Goal: Task Accomplishment & Management: Manage account settings

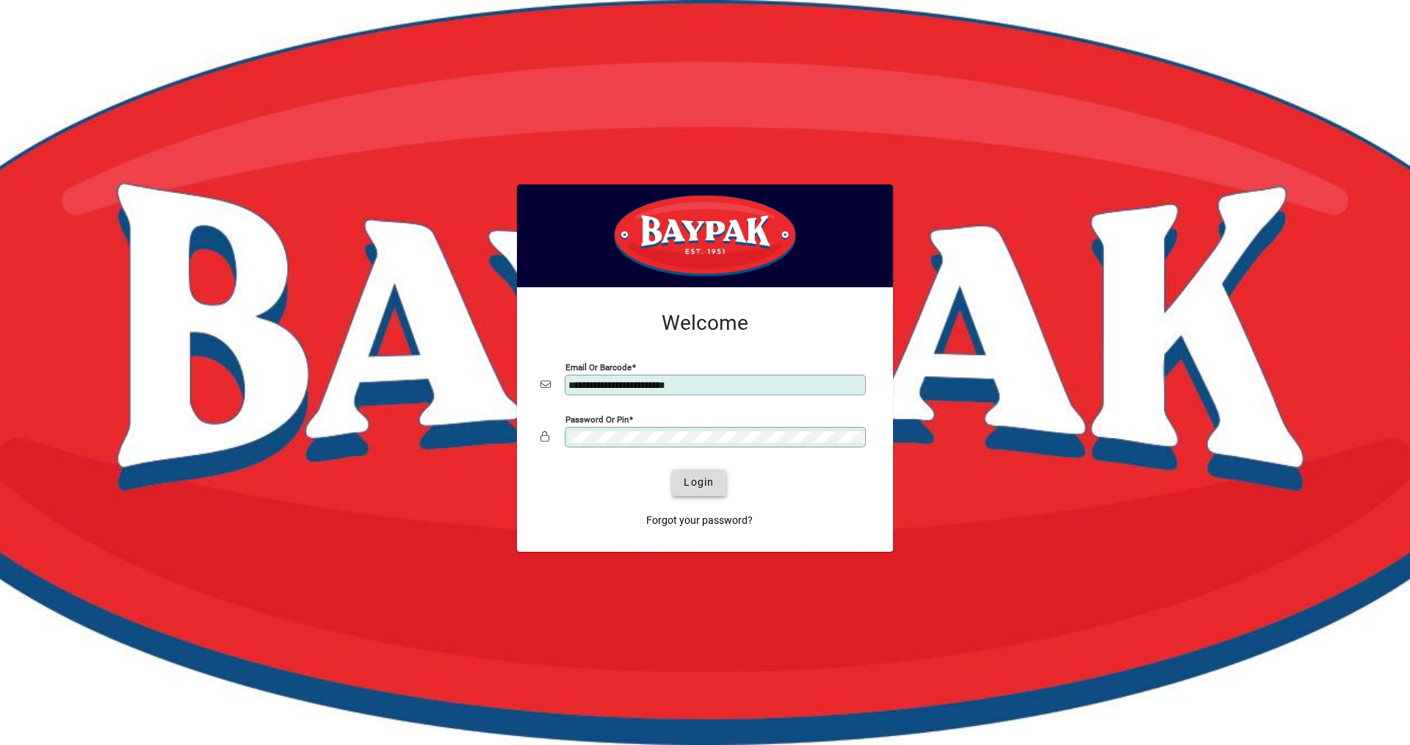
click at [697, 477] on span "Login" at bounding box center [699, 481] width 30 height 15
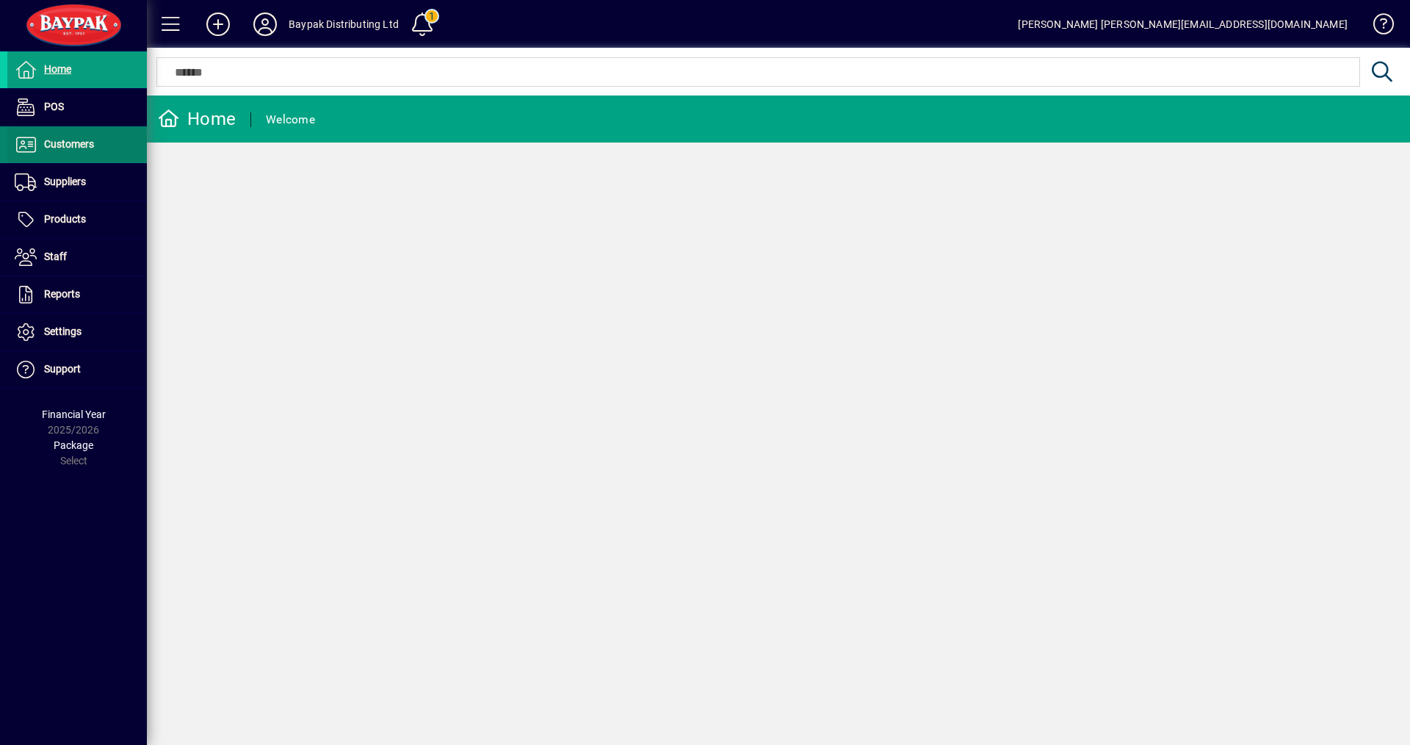
click at [59, 148] on span "Customers" at bounding box center [69, 144] width 50 height 12
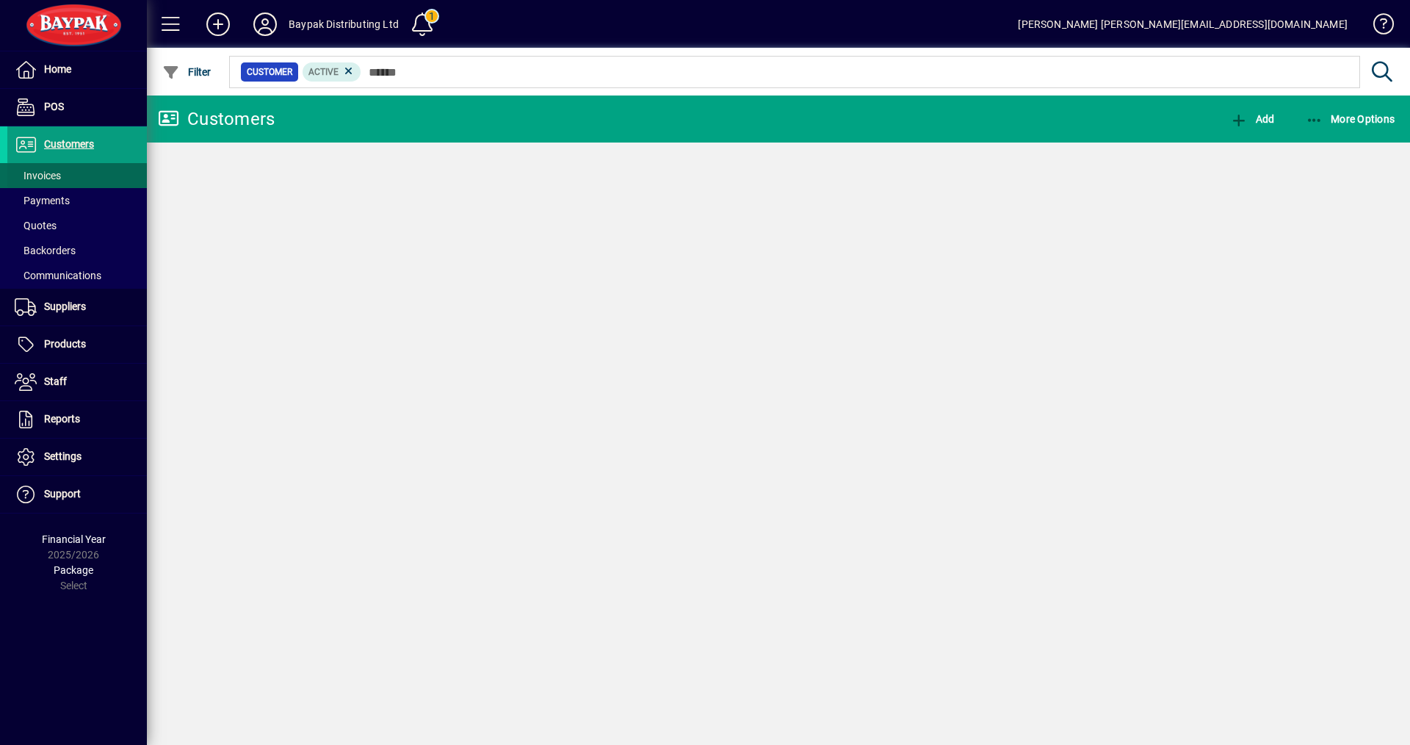
click at [39, 175] on span "Invoices" at bounding box center [38, 176] width 46 height 12
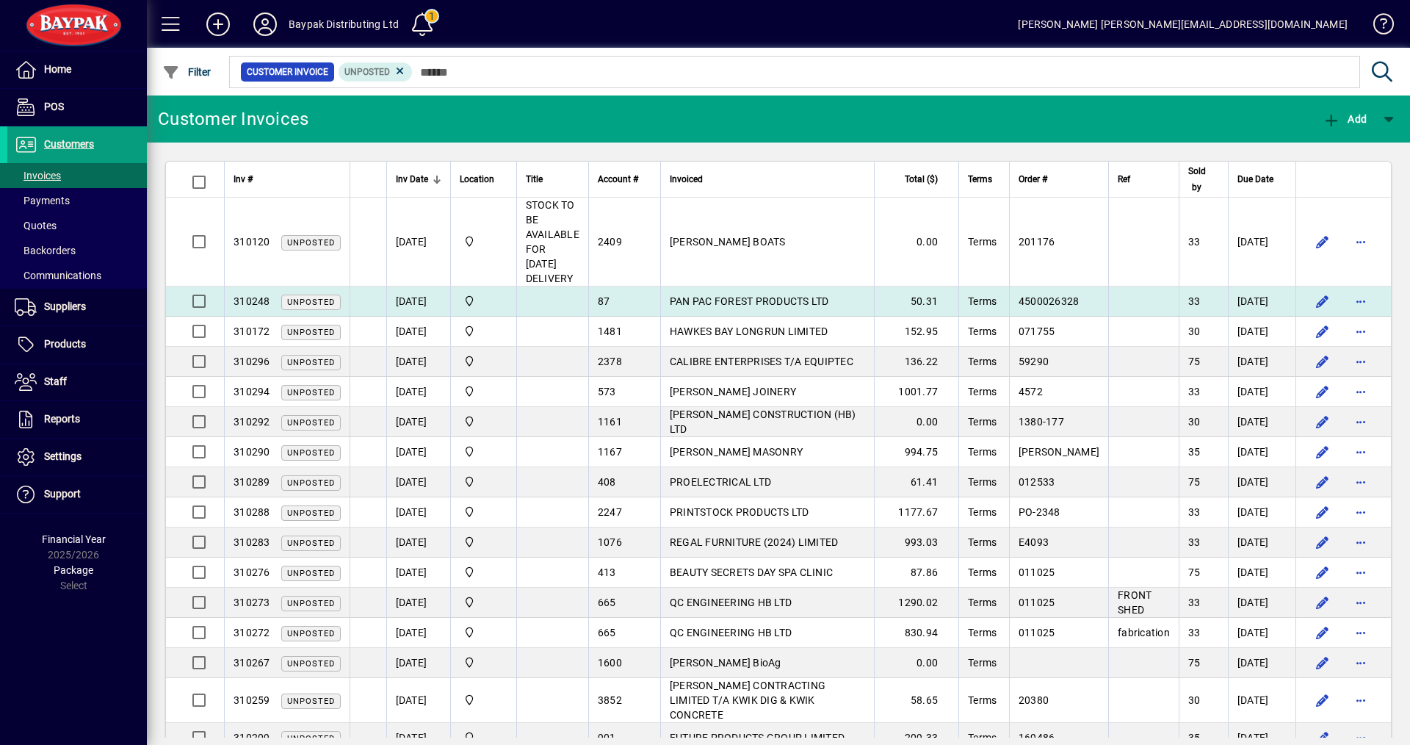
click at [759, 302] on span "PAN PAC FOREST PRODUCTS LTD" at bounding box center [749, 301] width 159 height 12
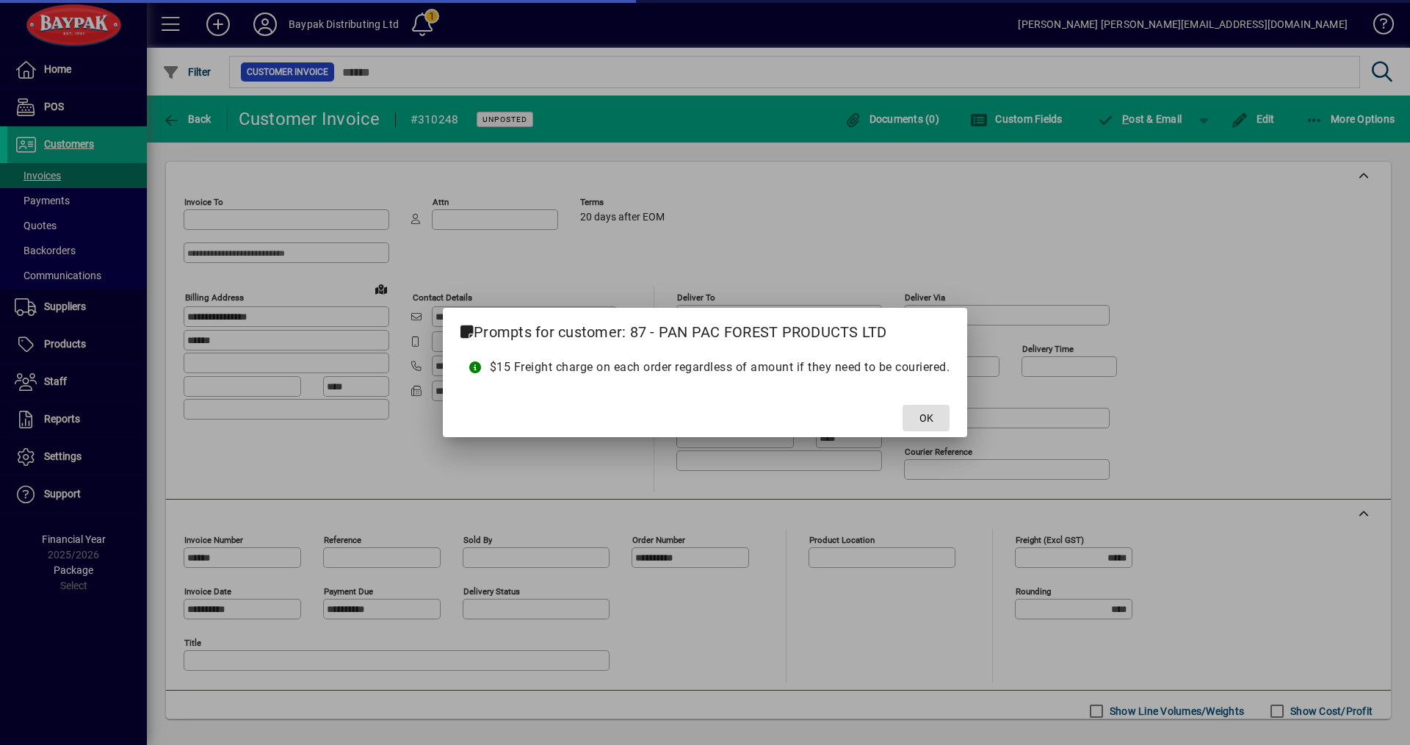
type input "**********"
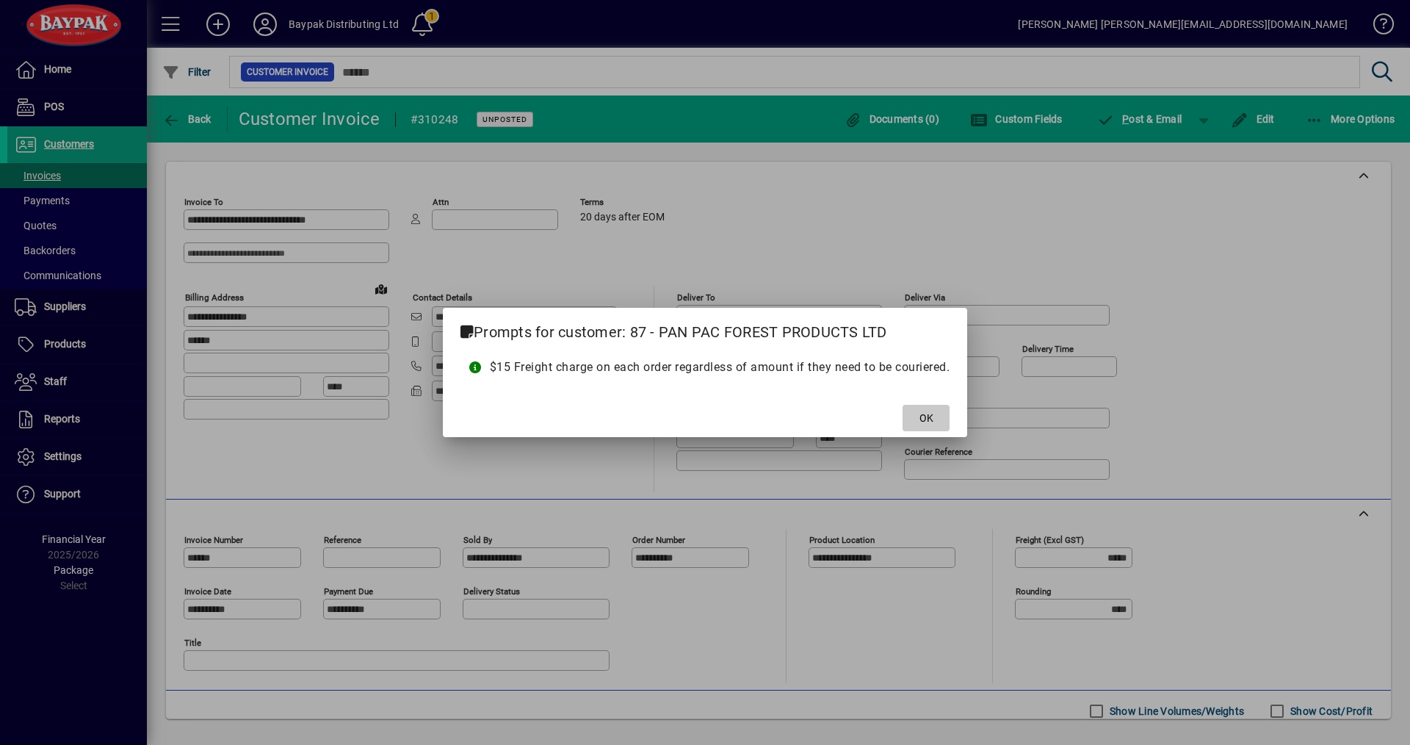
click at [946, 425] on span at bounding box center [925, 417] width 47 height 35
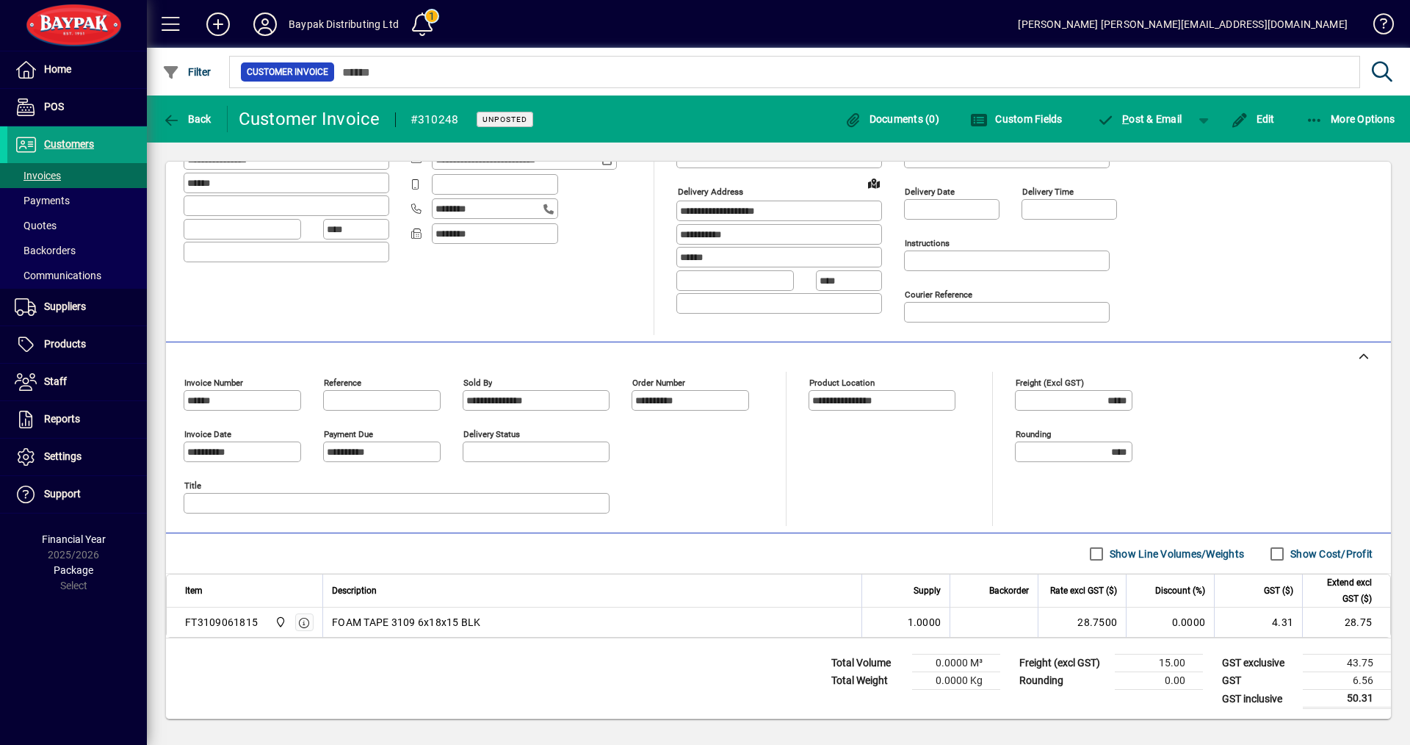
scroll to position [159, 0]
click at [1320, 548] on label "Show Cost/Profit" at bounding box center [1329, 551] width 85 height 15
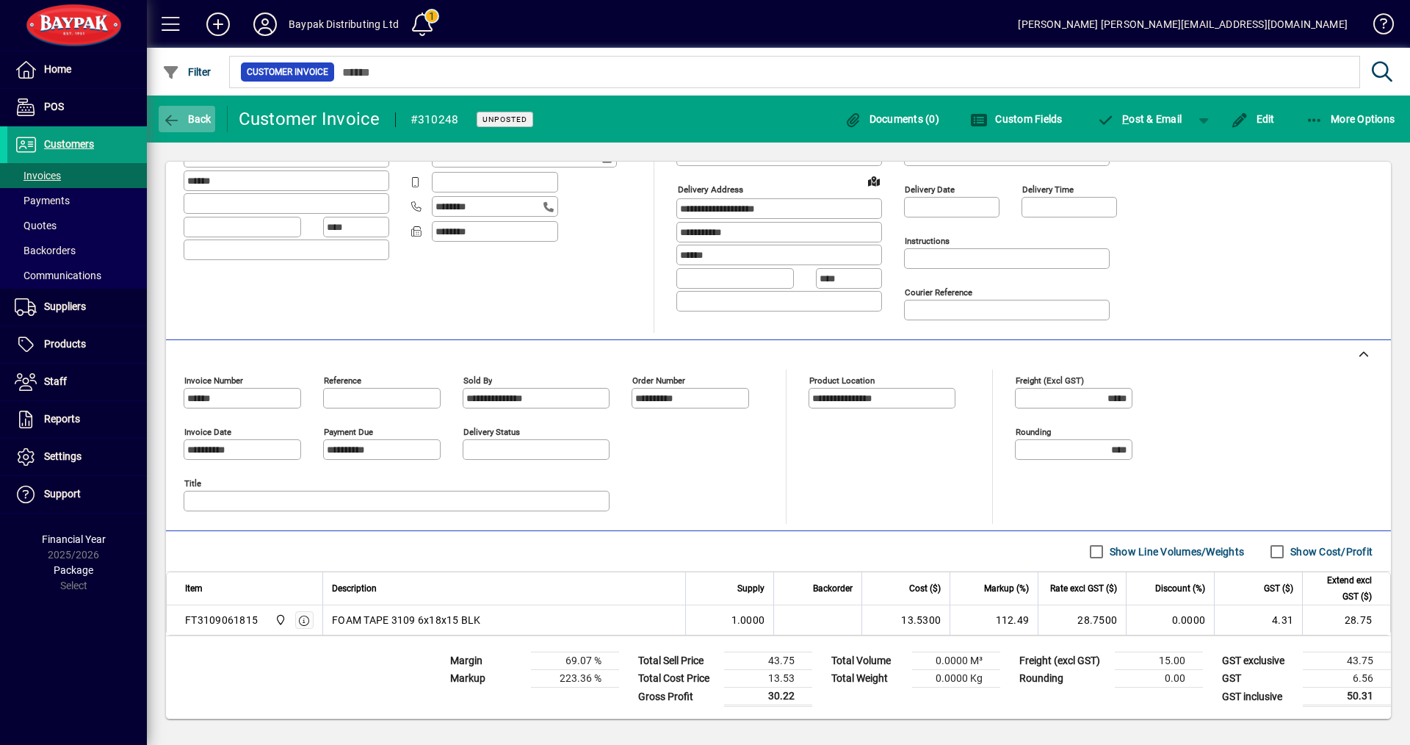
click at [193, 123] on span "Back" at bounding box center [186, 119] width 49 height 12
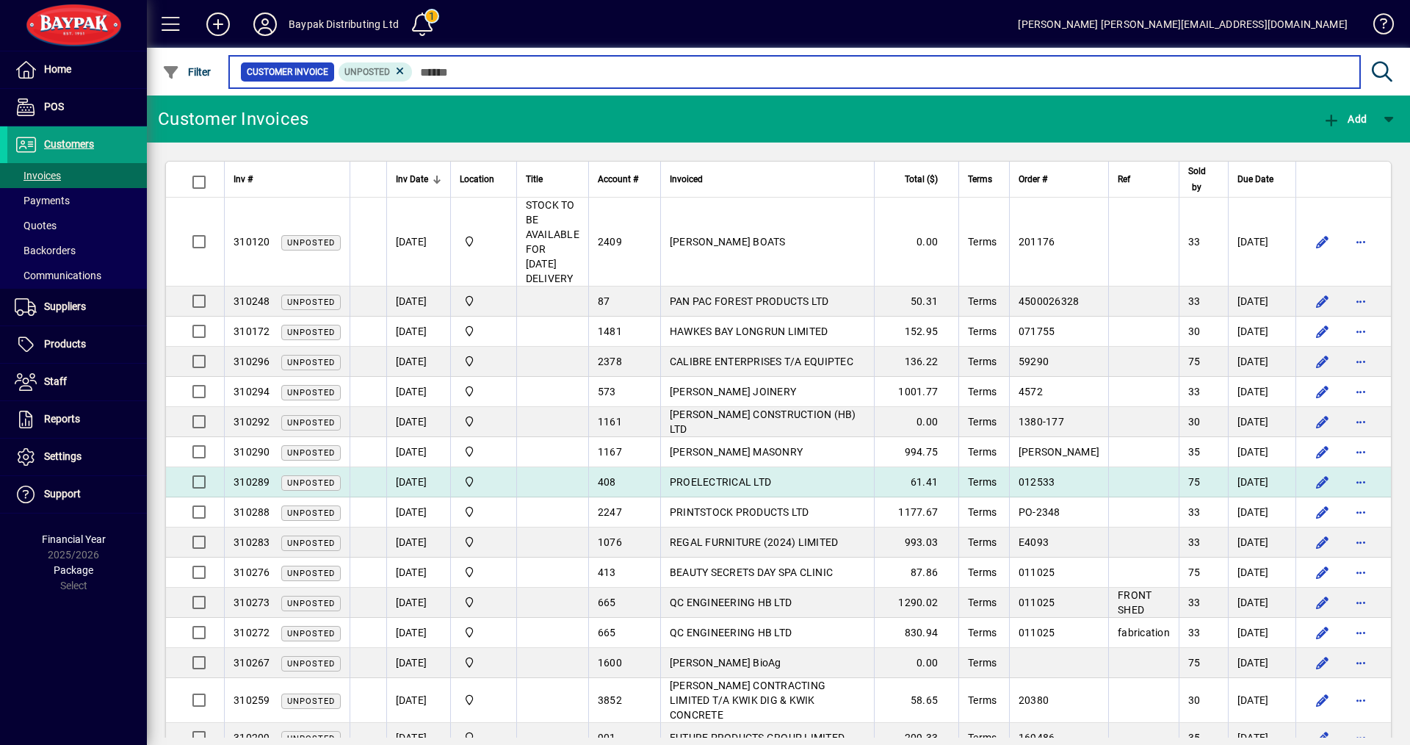
scroll to position [34, 0]
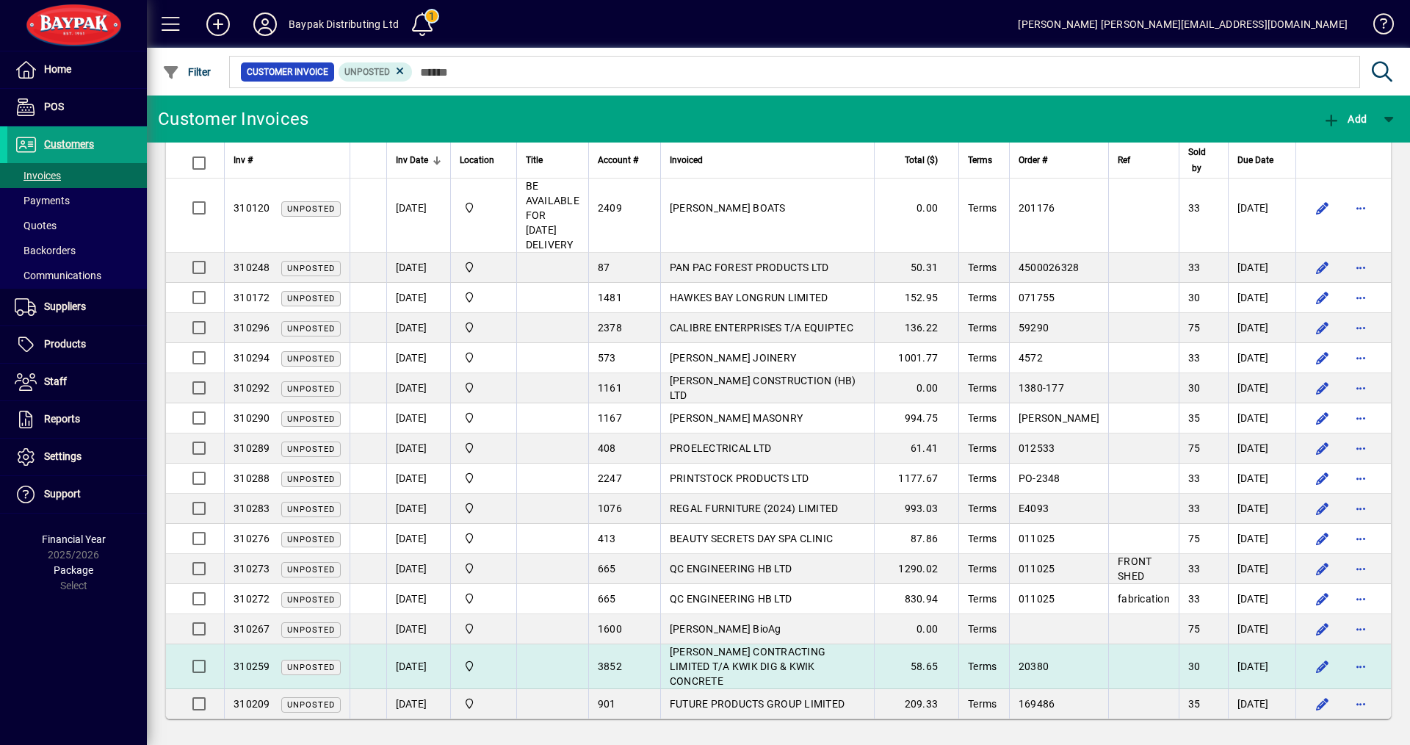
click at [731, 665] on span "[PERSON_NAME] CONTRACTING LIMITED T/A KWIK DIG & KWIK CONCRETE" at bounding box center [748, 665] width 156 height 41
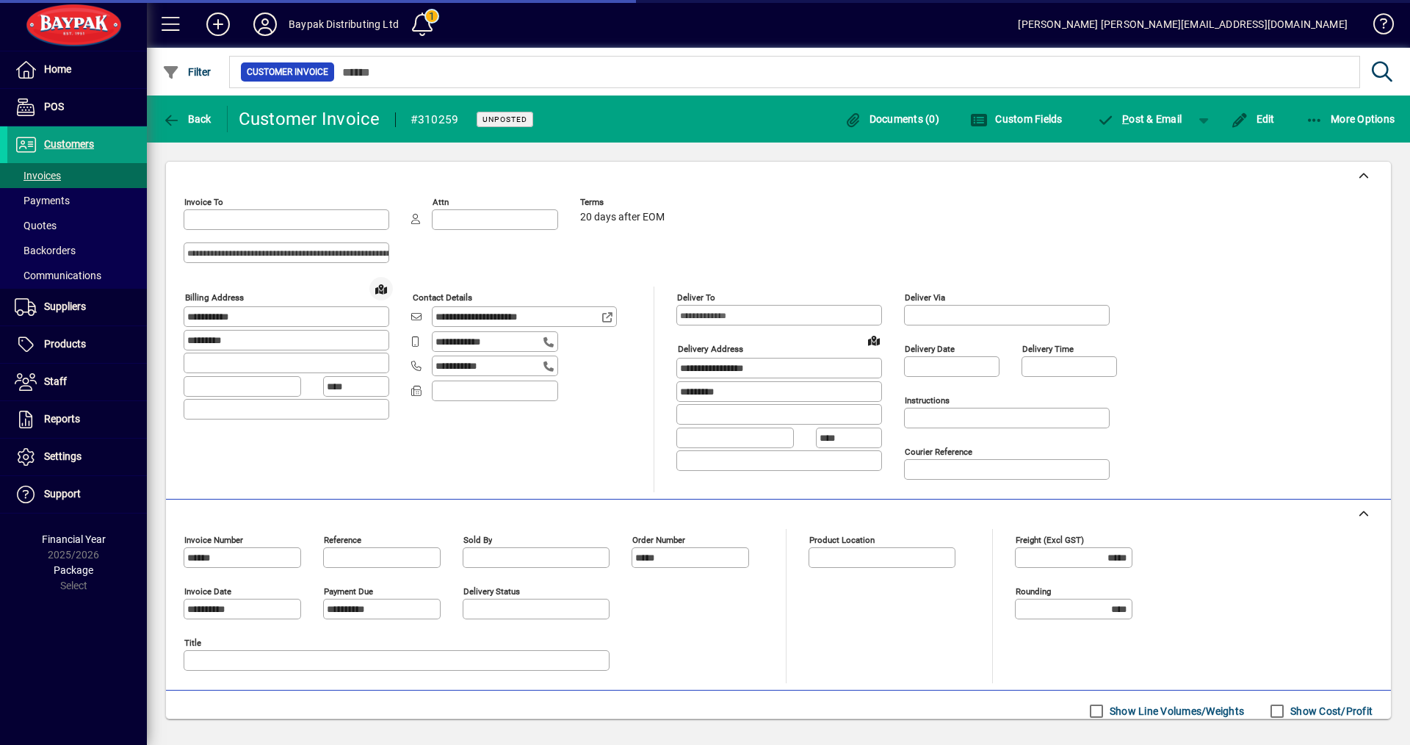
type input "**********"
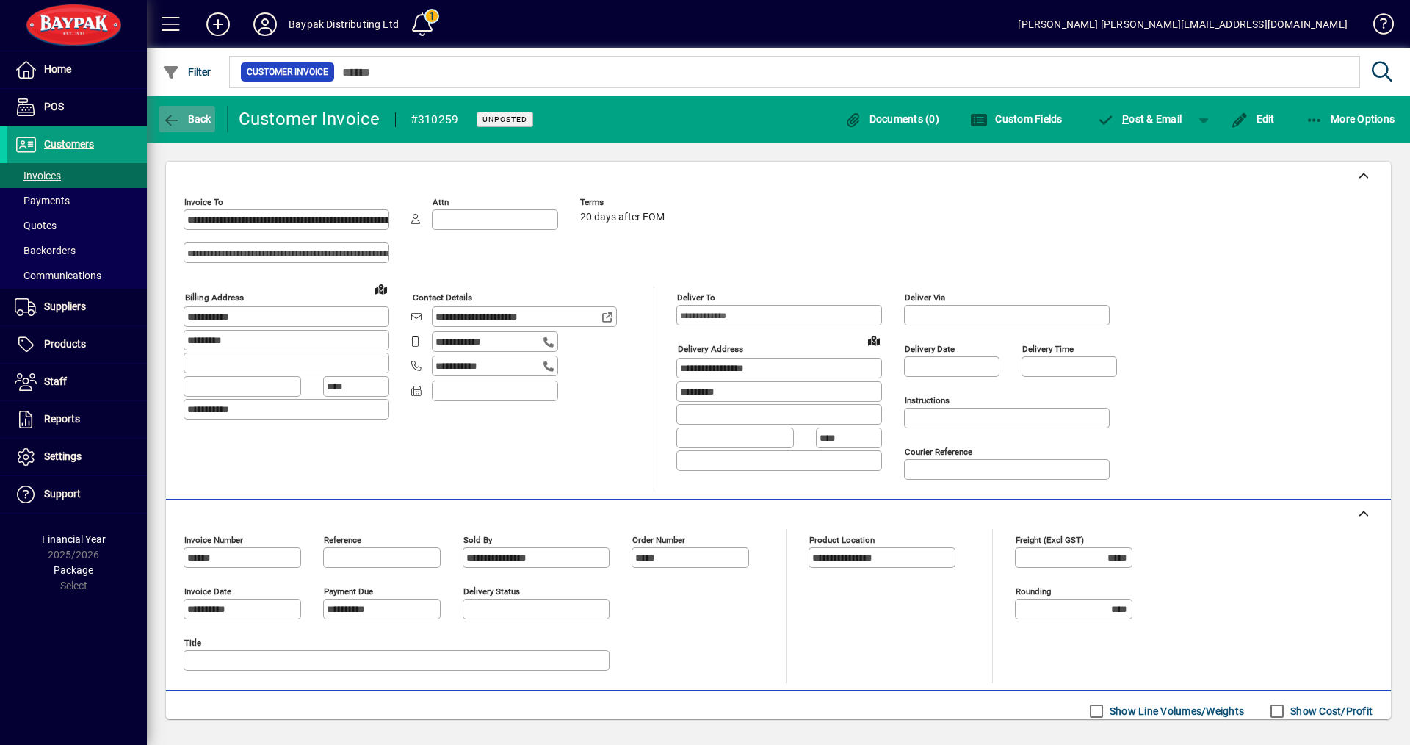
click at [197, 121] on span "Back" at bounding box center [186, 119] width 49 height 12
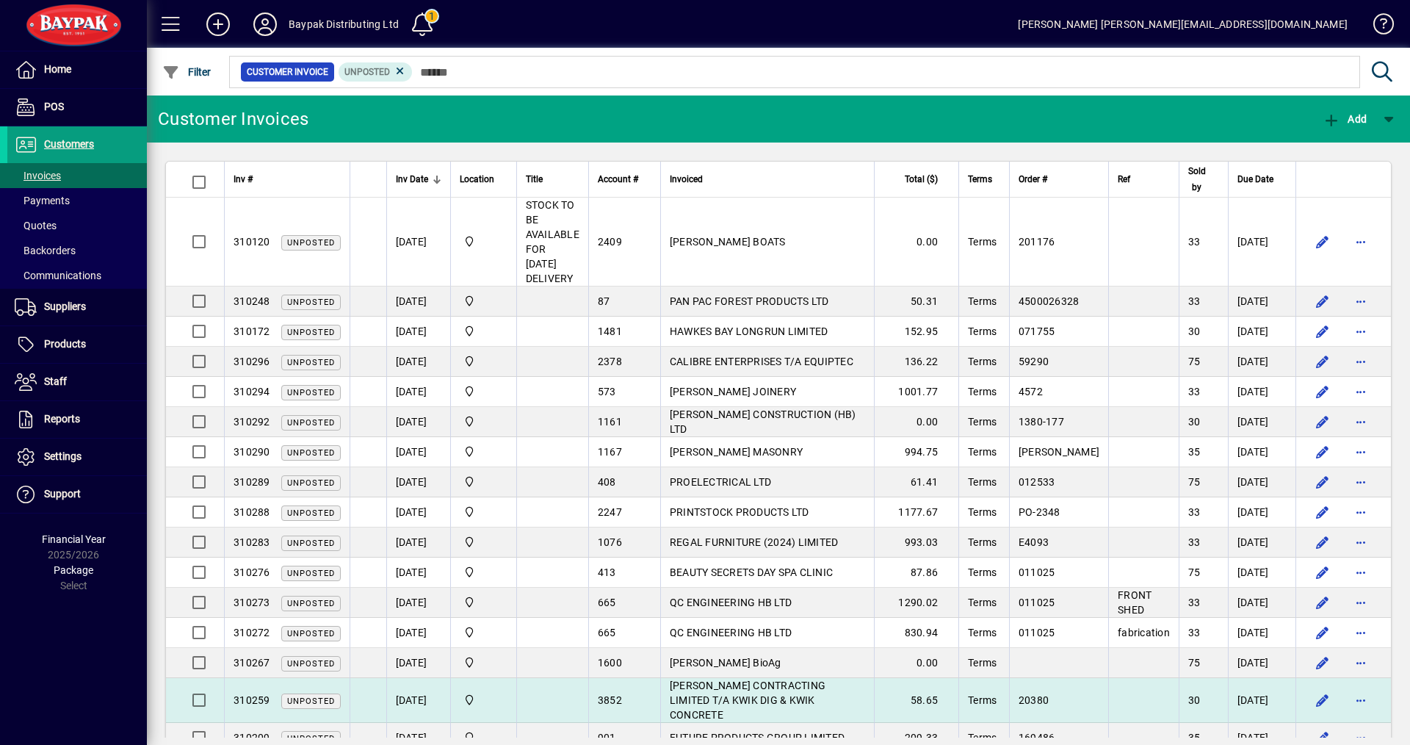
click at [737, 685] on span "[PERSON_NAME] CONTRACTING LIMITED T/A KWIK DIG & KWIK CONCRETE" at bounding box center [748, 699] width 156 height 41
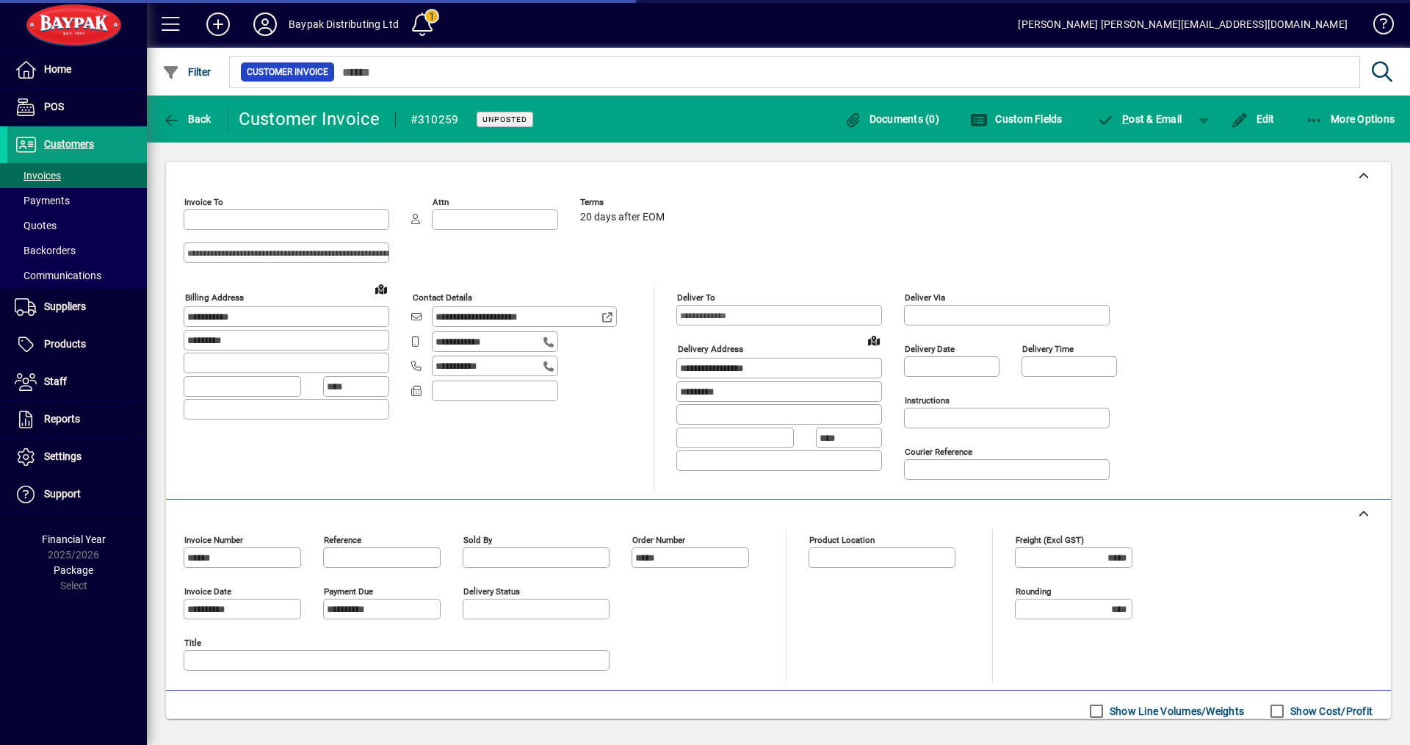
type input "**********"
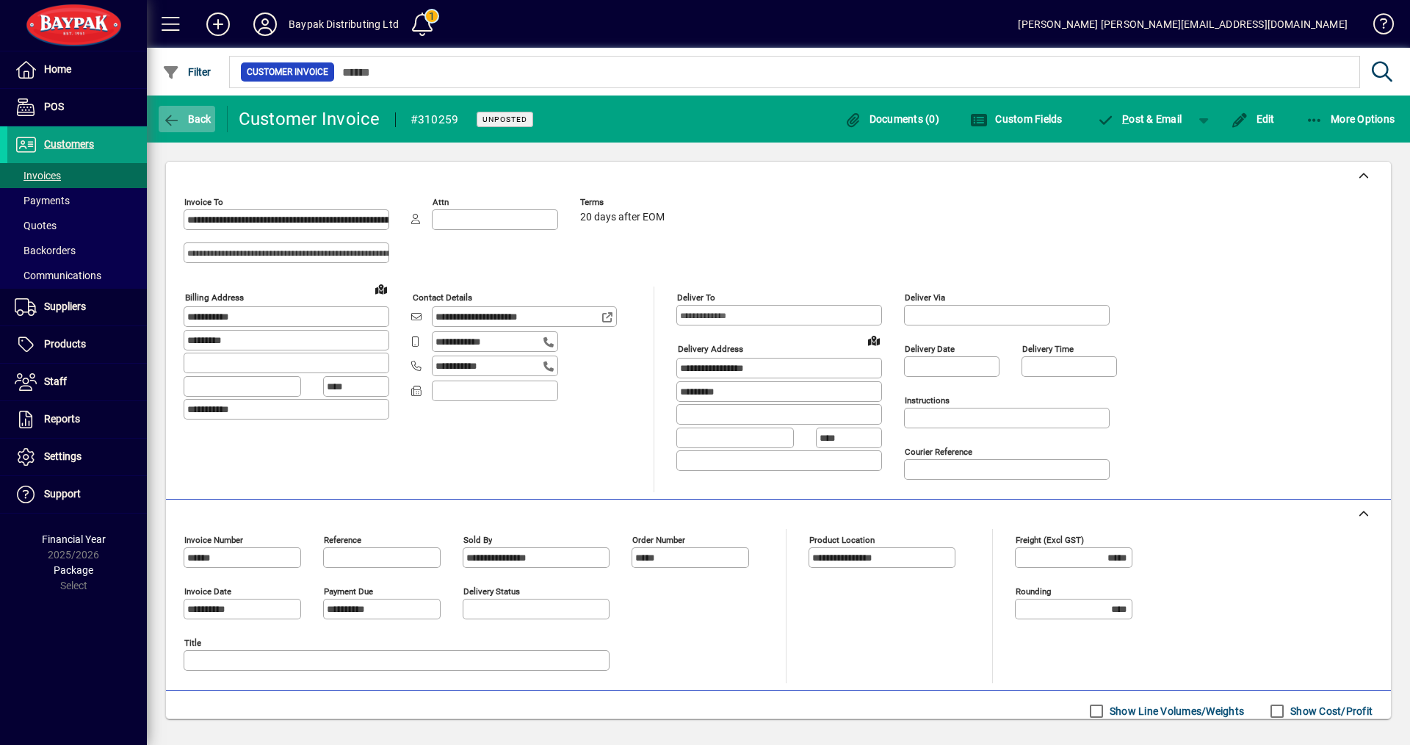
click at [203, 117] on span "Back" at bounding box center [186, 119] width 49 height 12
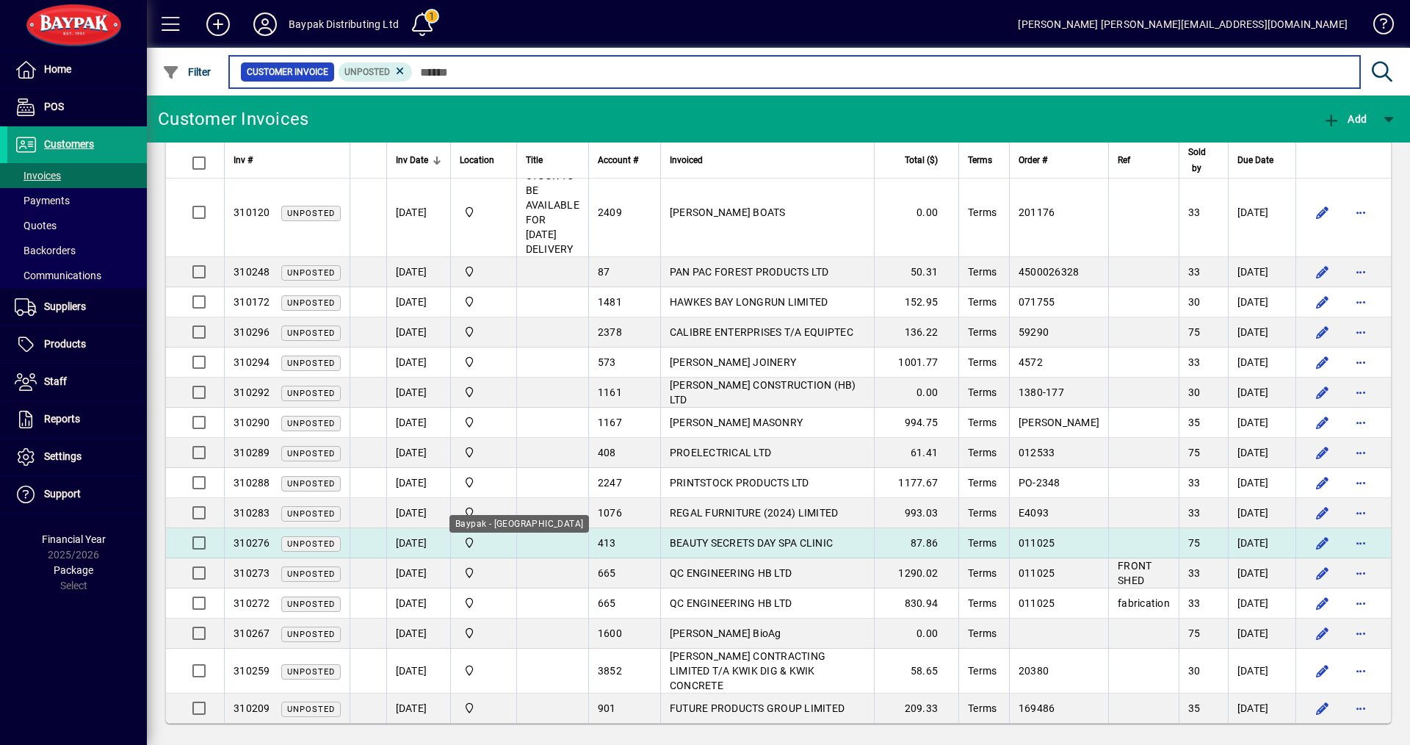
scroll to position [34, 0]
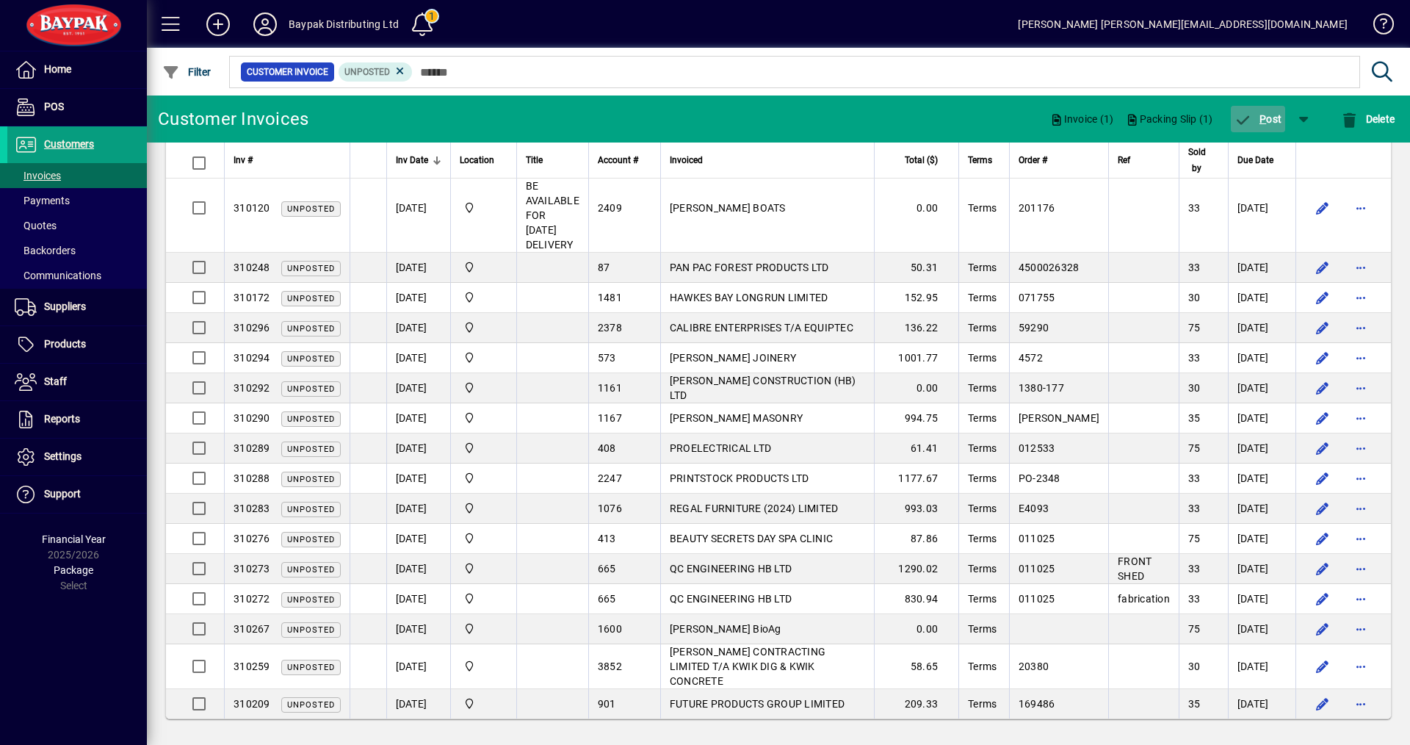
click at [1264, 117] on span "P" at bounding box center [1262, 119] width 7 height 12
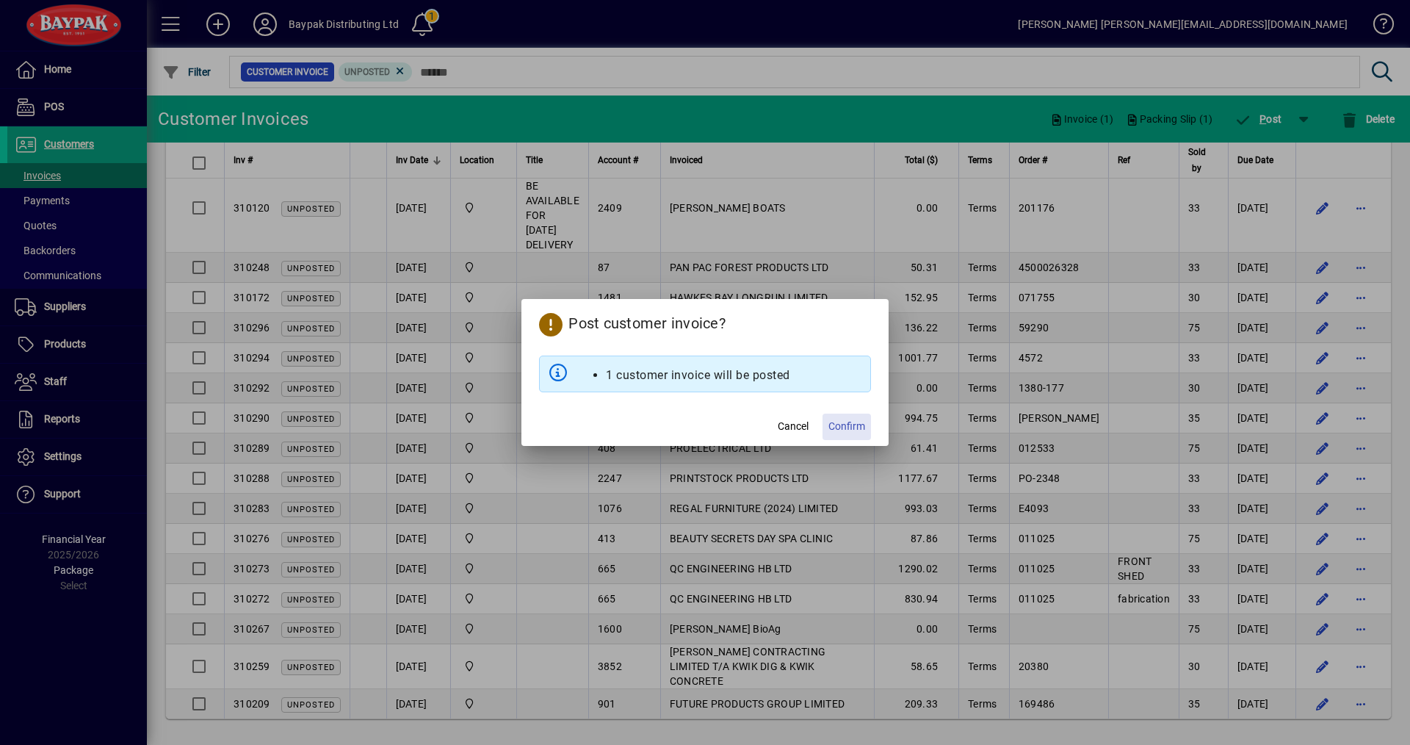
click at [845, 429] on span "Confirm" at bounding box center [846, 426] width 37 height 15
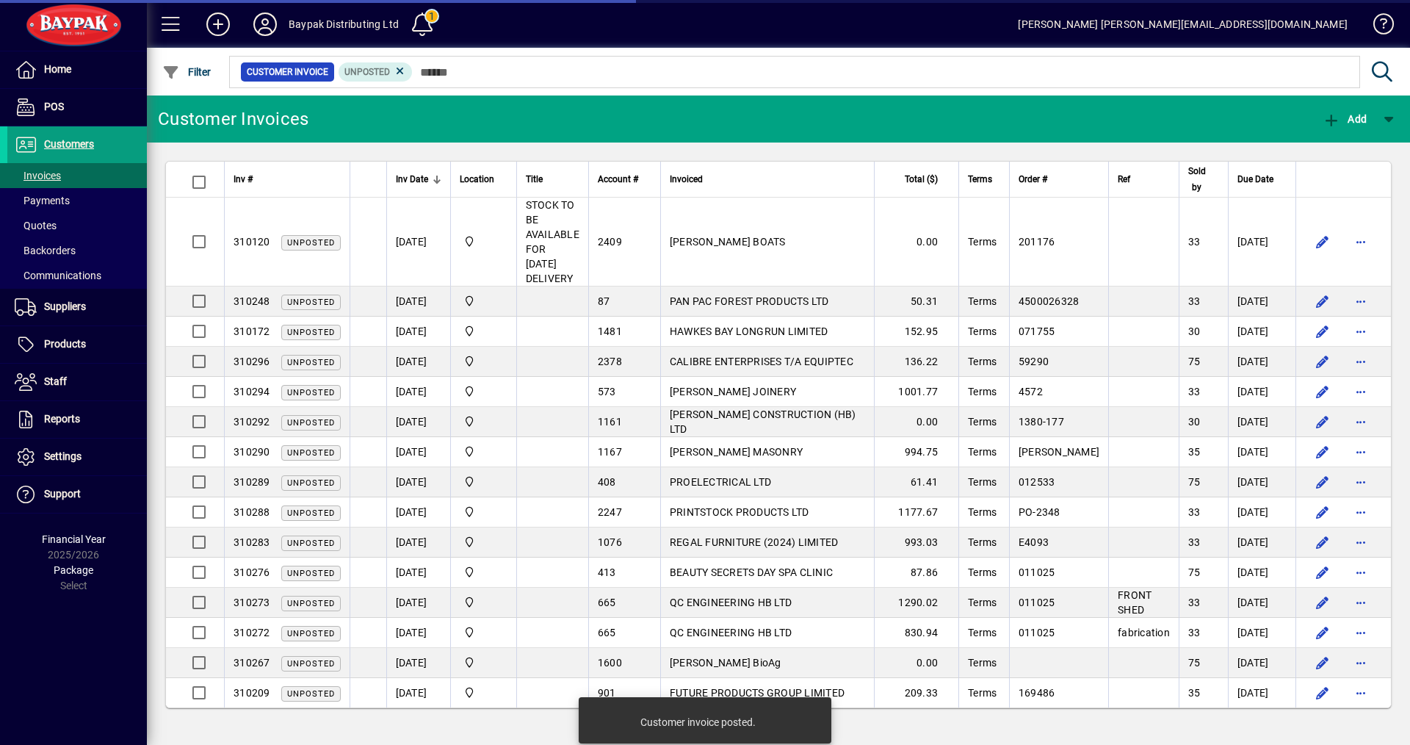
scroll to position [0, 0]
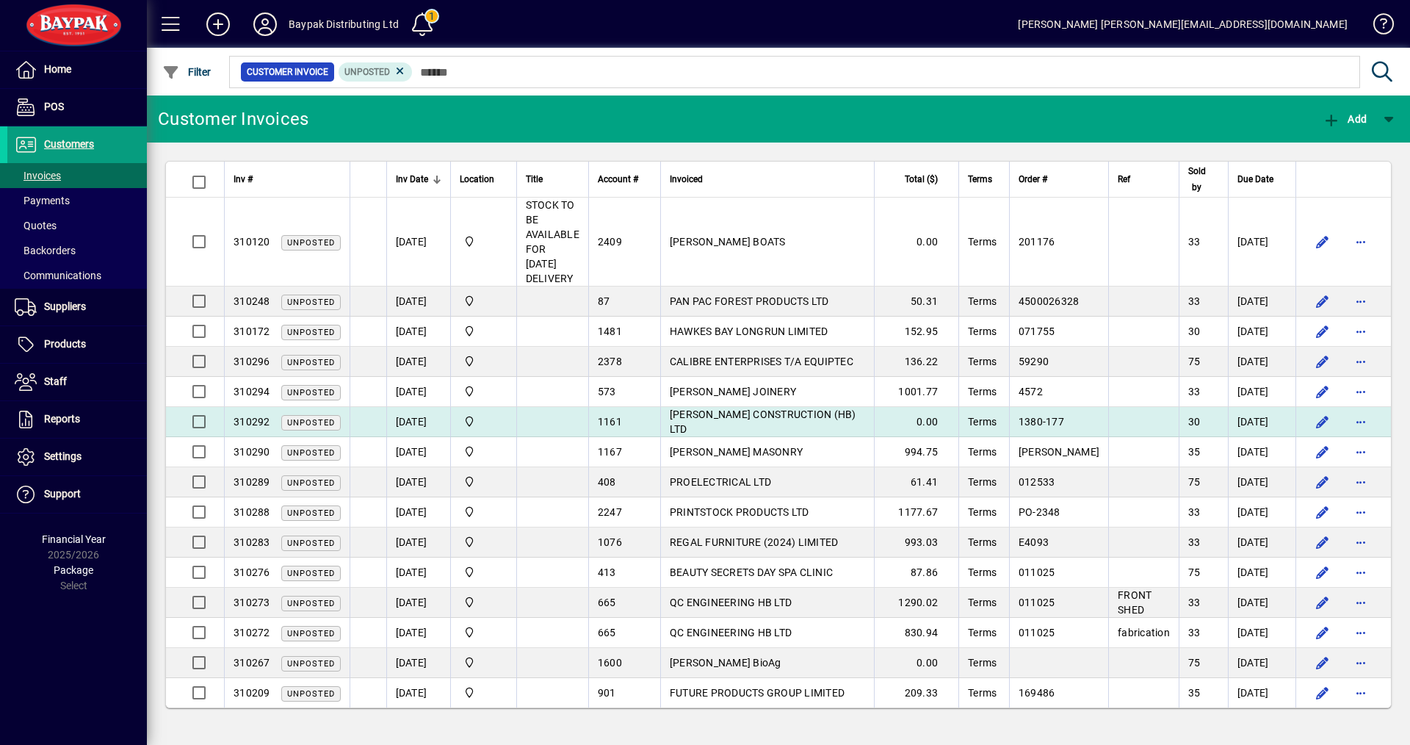
click at [700, 423] on span "[PERSON_NAME] CONSTRUCTION (HB) LTD" at bounding box center [763, 421] width 187 height 26
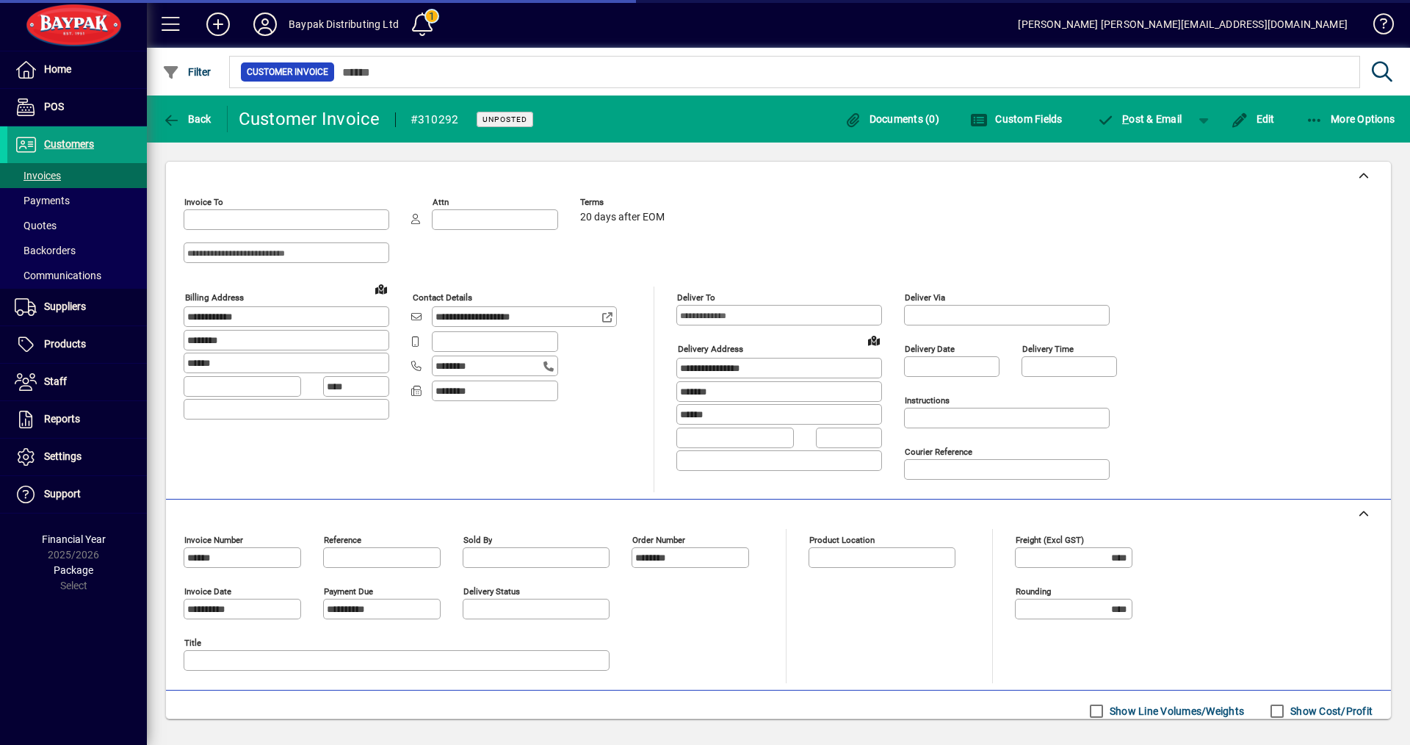
type input "**********"
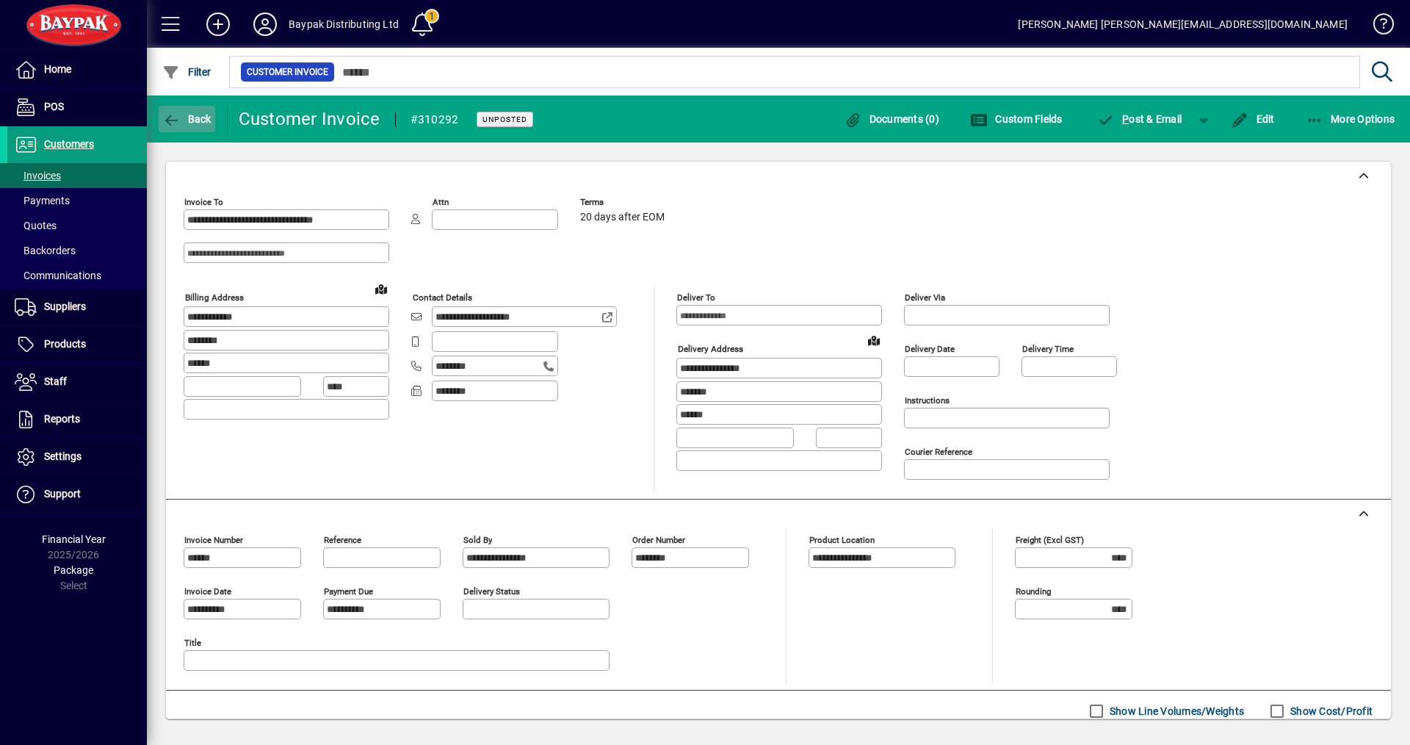
click at [198, 121] on span "Back" at bounding box center [186, 119] width 49 height 12
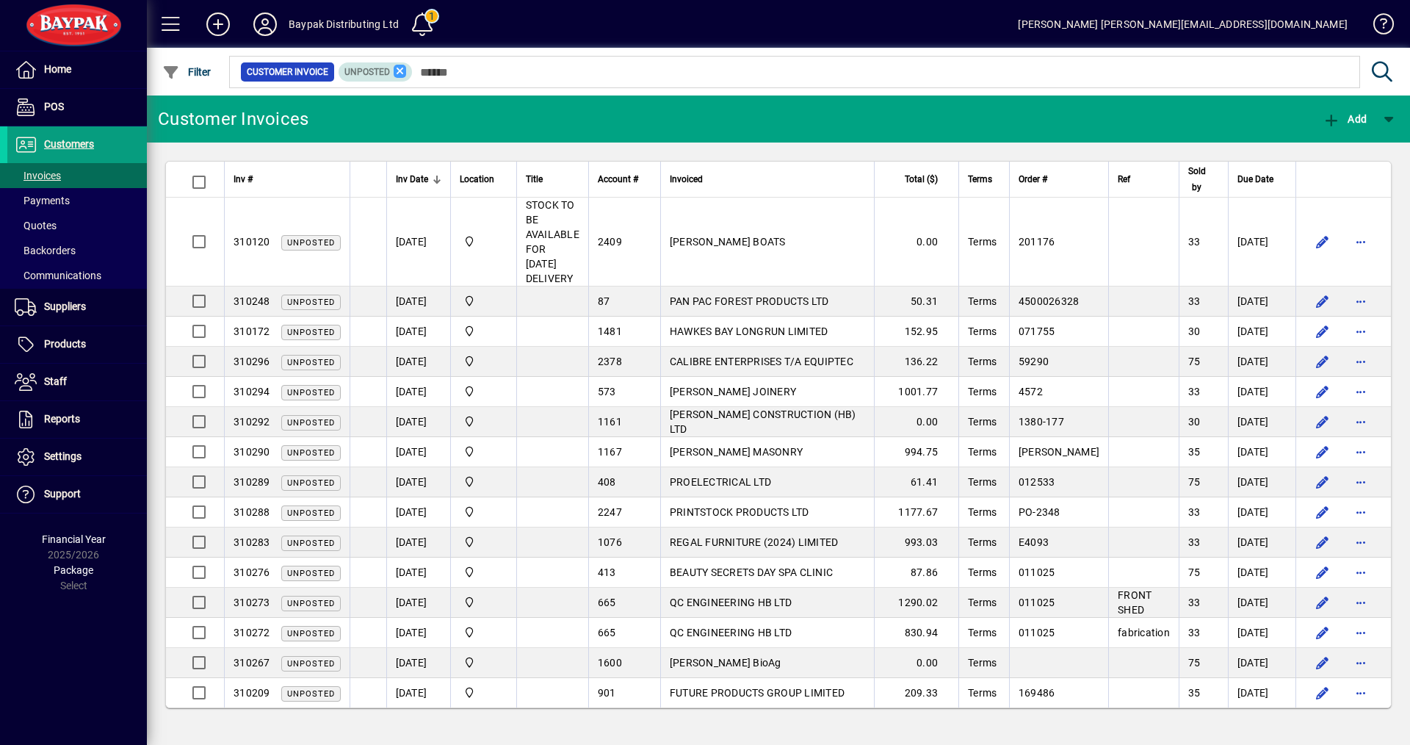
click at [400, 77] on icon at bounding box center [400, 71] width 13 height 13
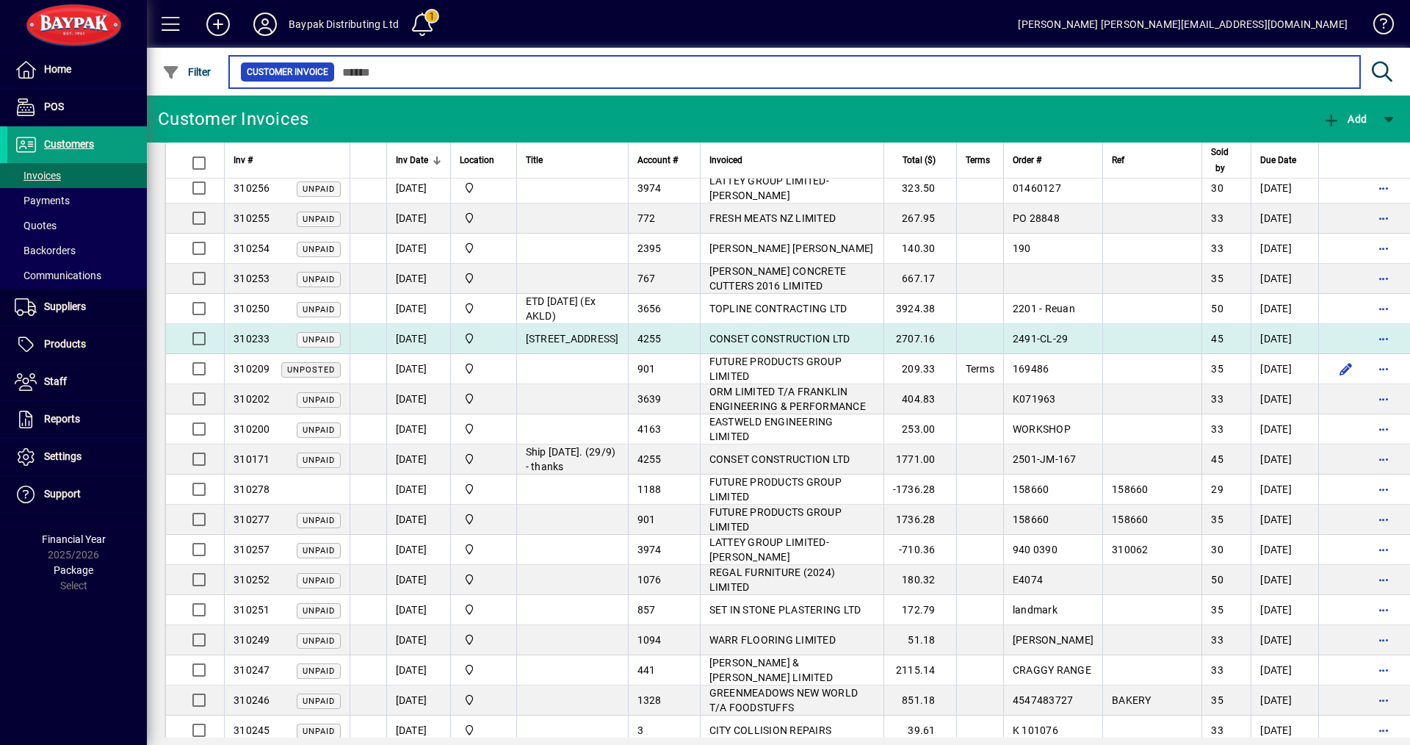
scroll to position [1395, 0]
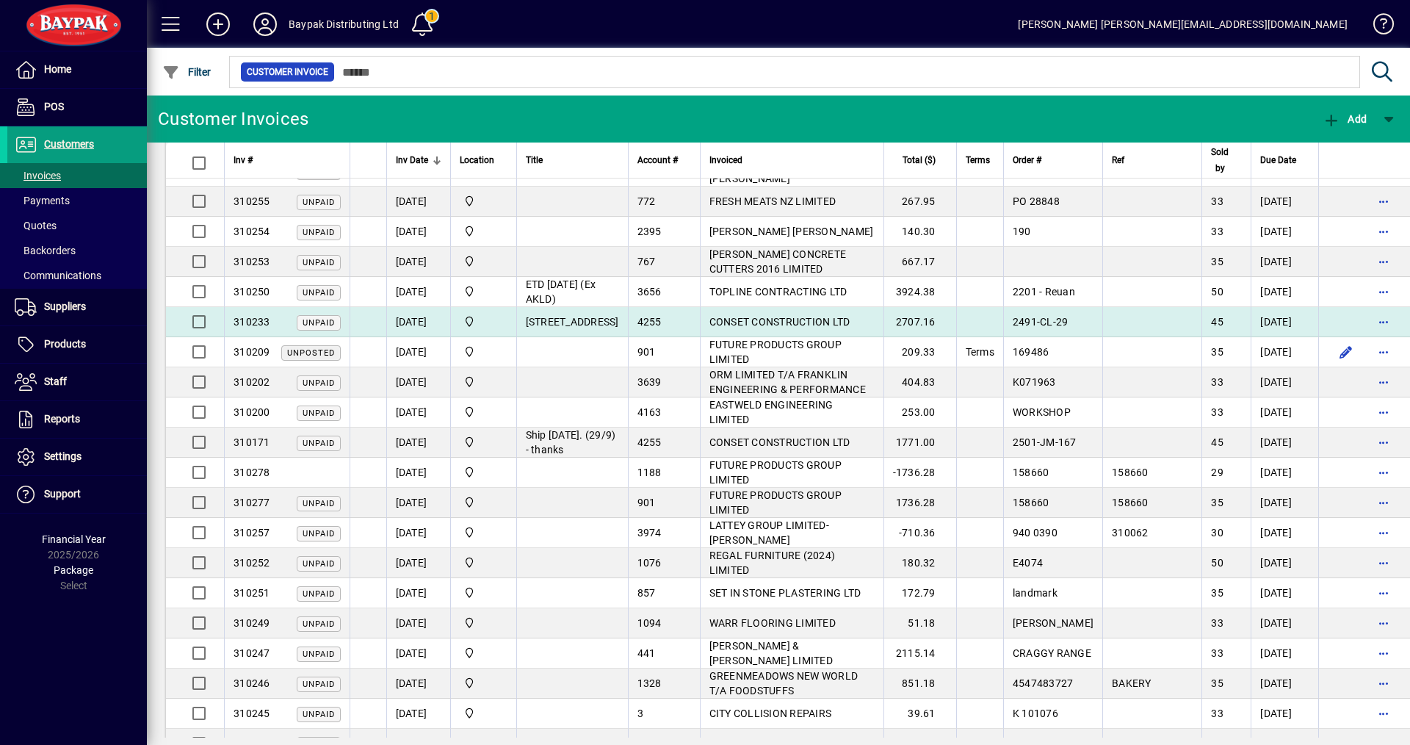
click at [655, 337] on td "4255" at bounding box center [664, 322] width 72 height 30
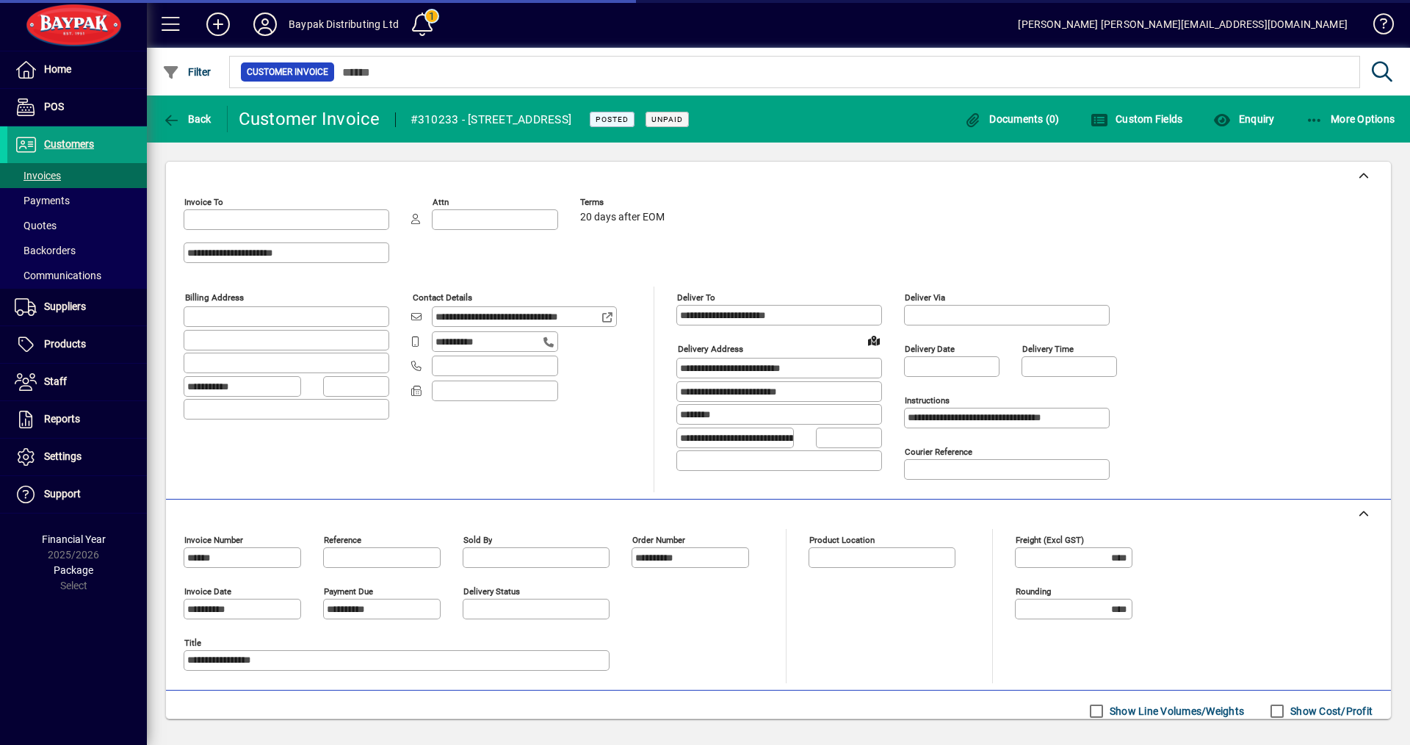
type input "**********"
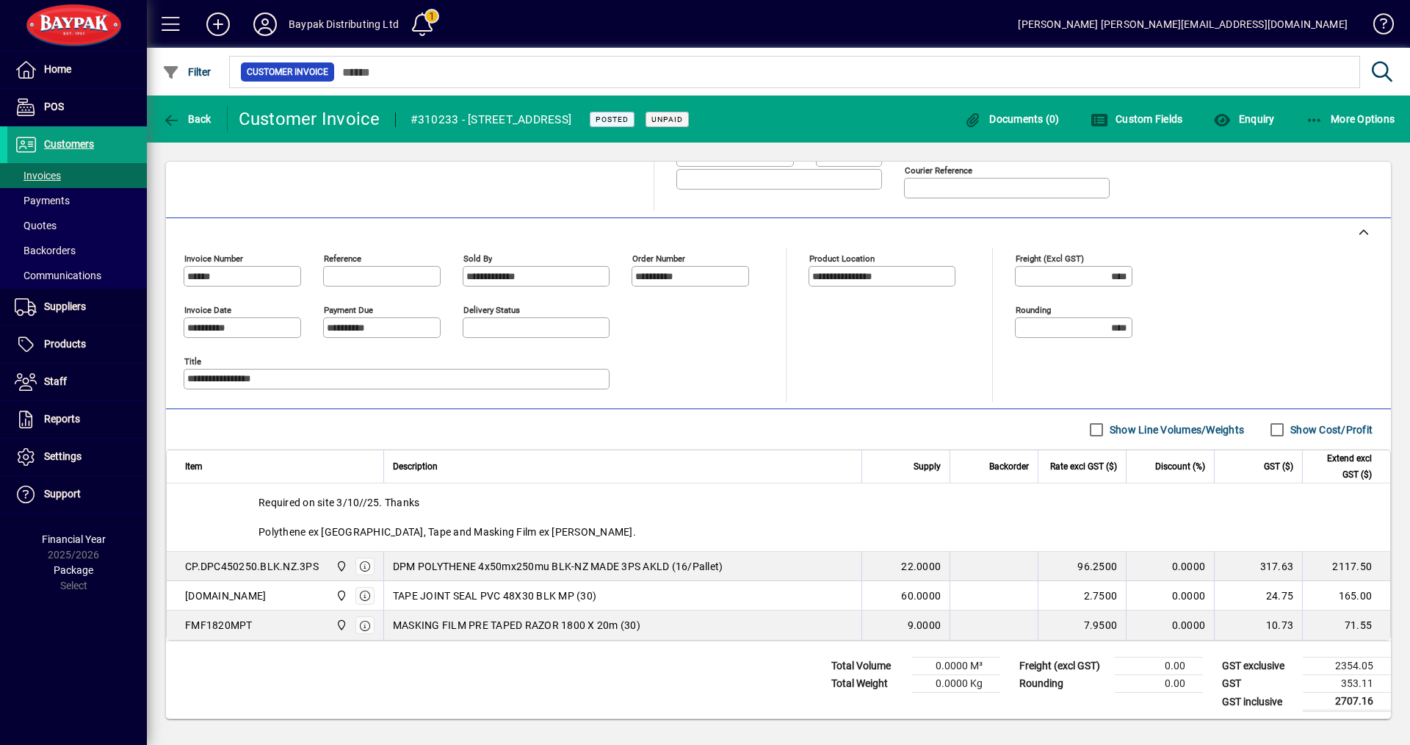
scroll to position [316, 0]
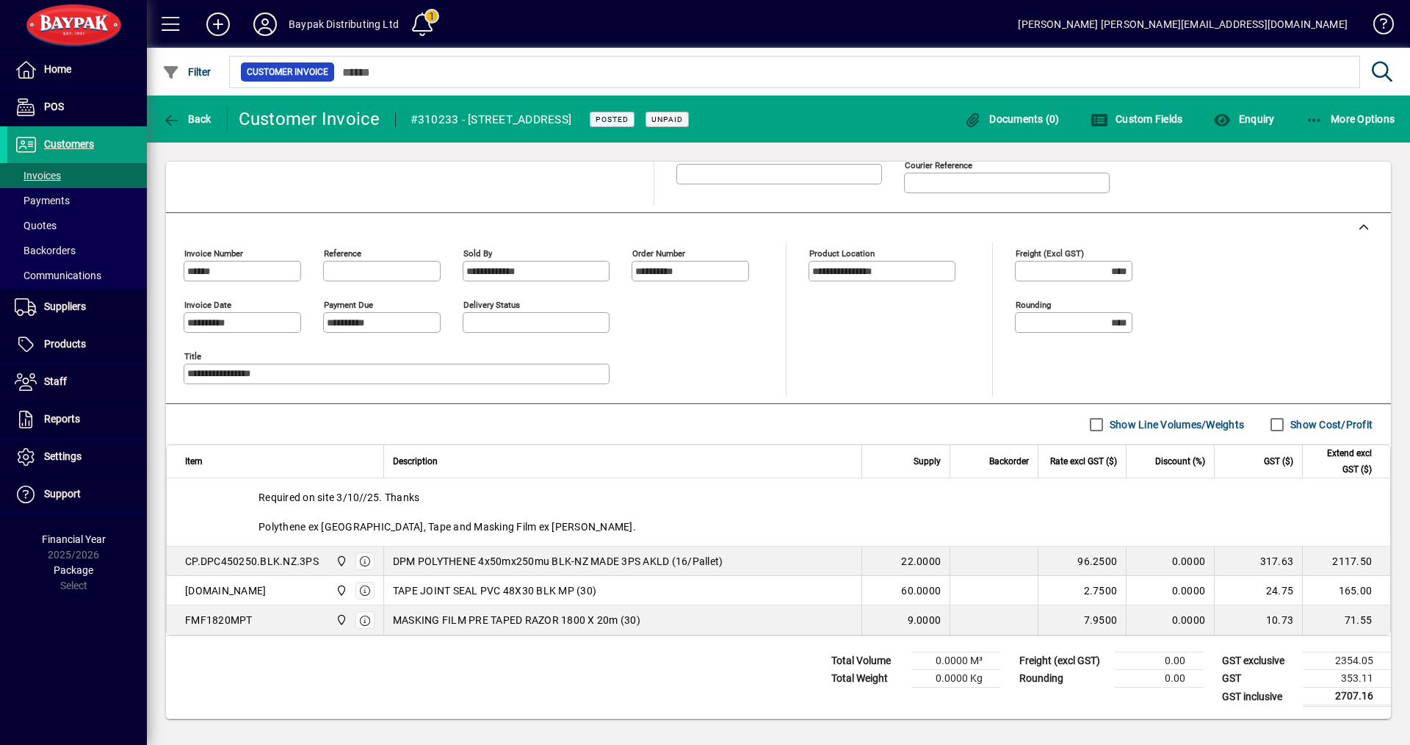
click at [1295, 417] on label "Show Cost/Profit" at bounding box center [1329, 424] width 85 height 15
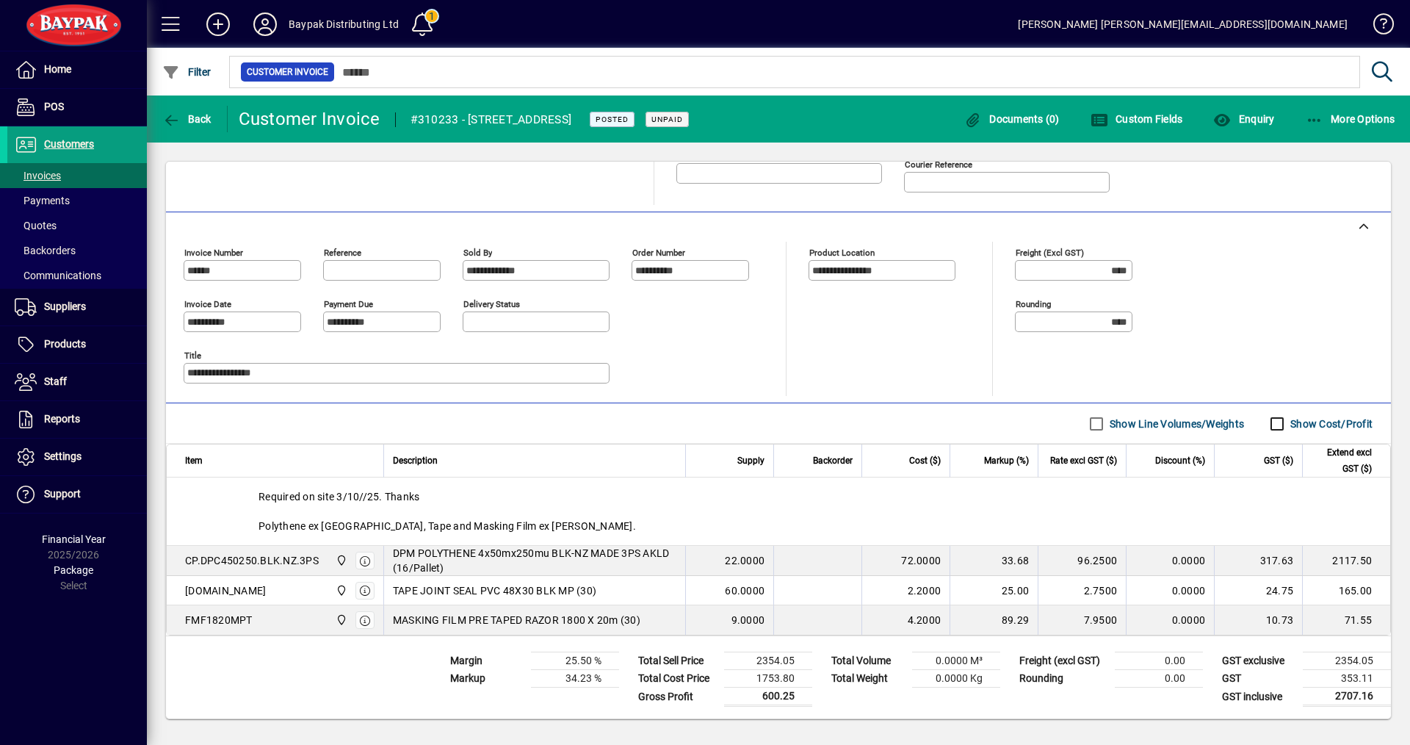
scroll to position [316, 0]
click at [844, 527] on div "Required on site 3/10//25. Thanks Polythene ex [GEOGRAPHIC_DATA], Tape and Mask…" at bounding box center [778, 511] width 1223 height 68
click at [183, 120] on span "Back" at bounding box center [186, 119] width 49 height 12
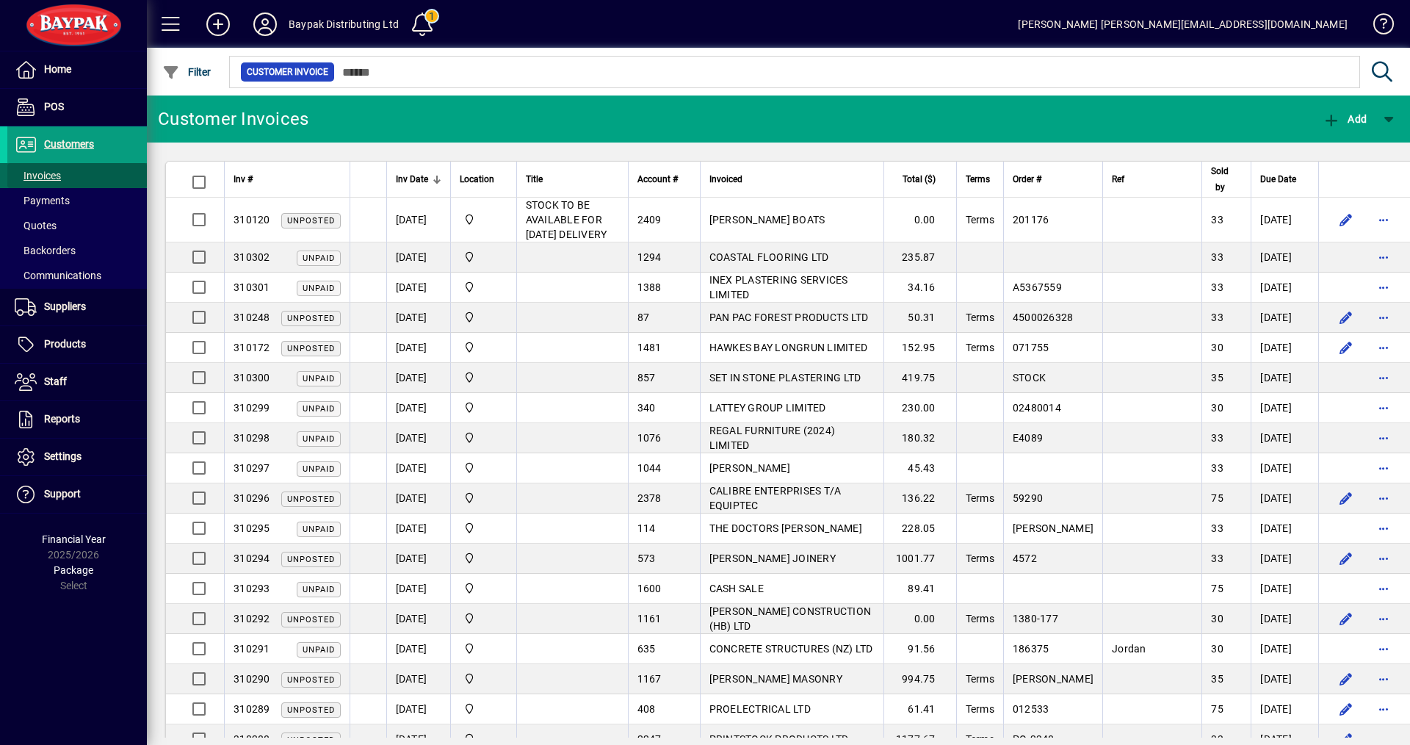
click at [48, 180] on span "Invoices" at bounding box center [38, 176] width 46 height 12
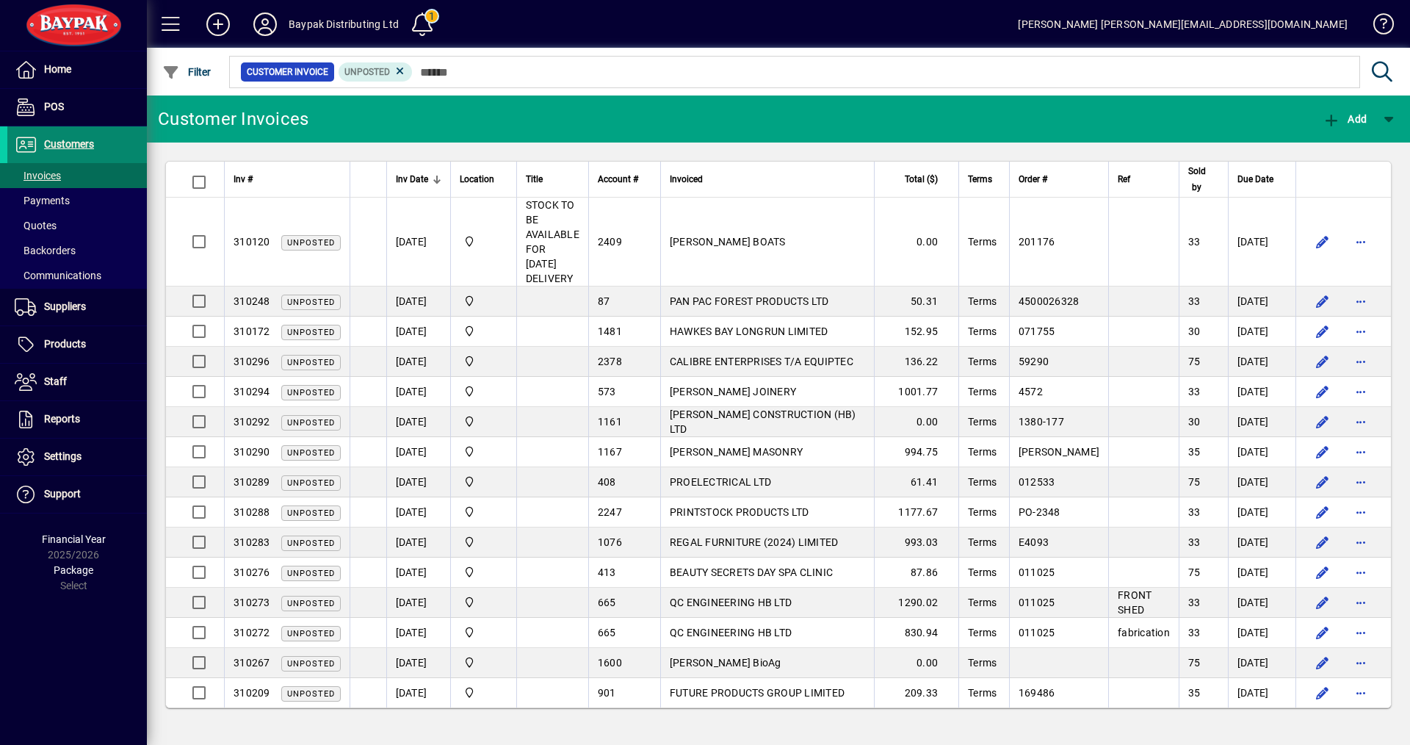
click at [72, 142] on span "Customers" at bounding box center [69, 144] width 50 height 12
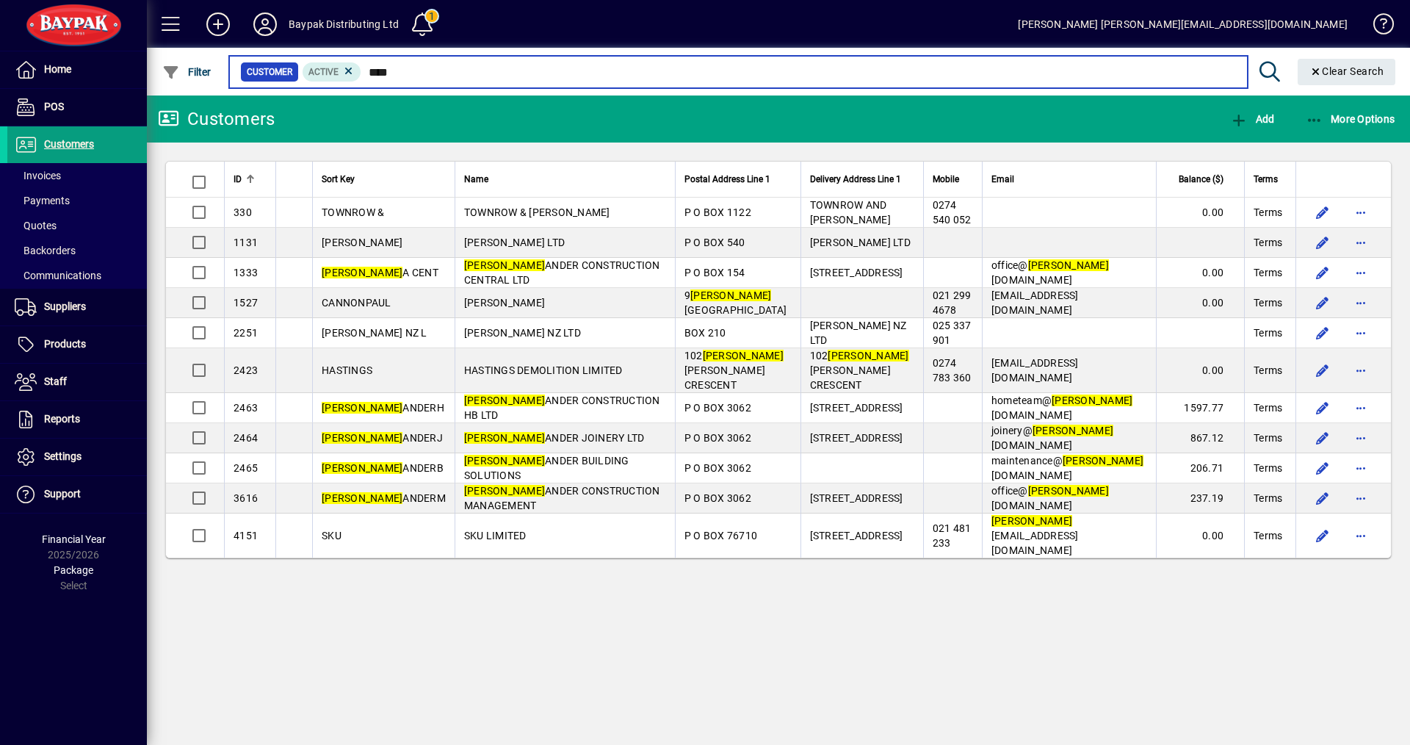
type input "****"
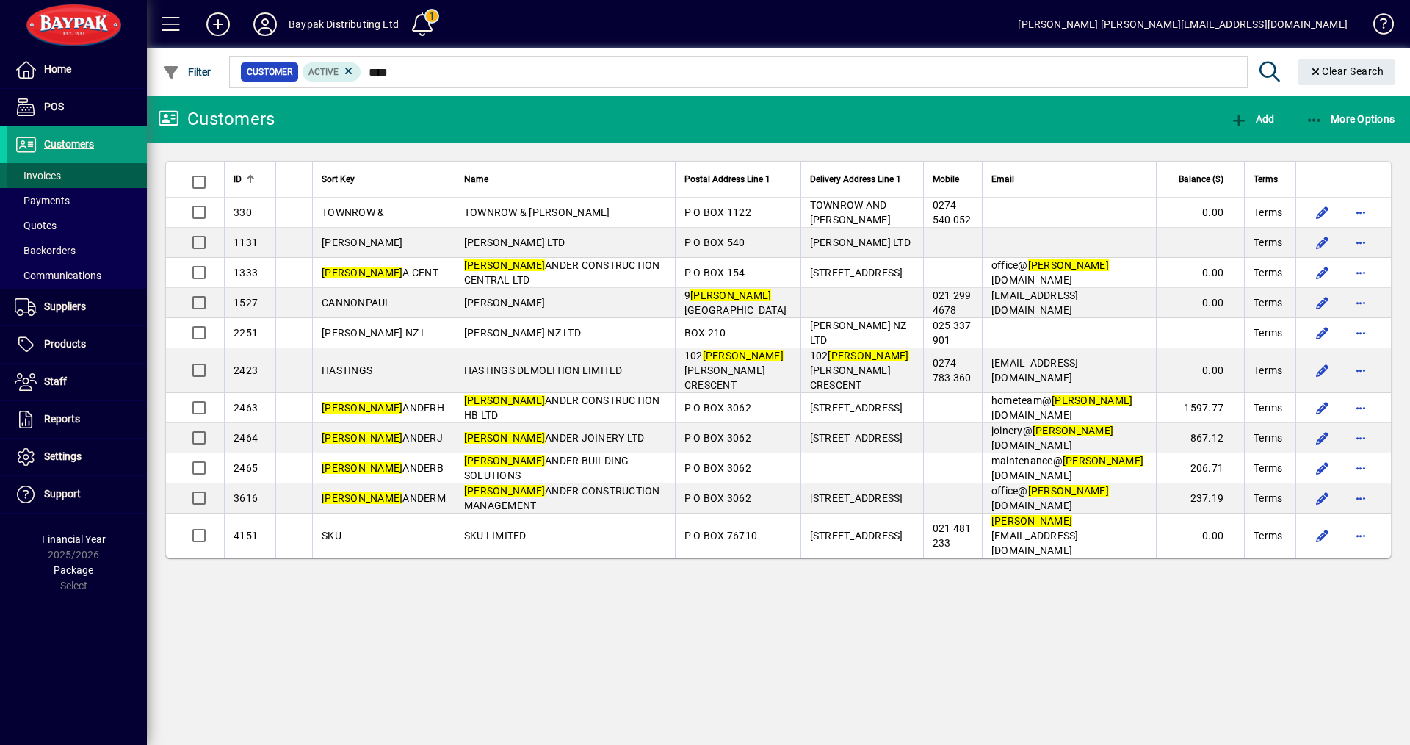
click at [55, 177] on span "Invoices" at bounding box center [38, 176] width 46 height 12
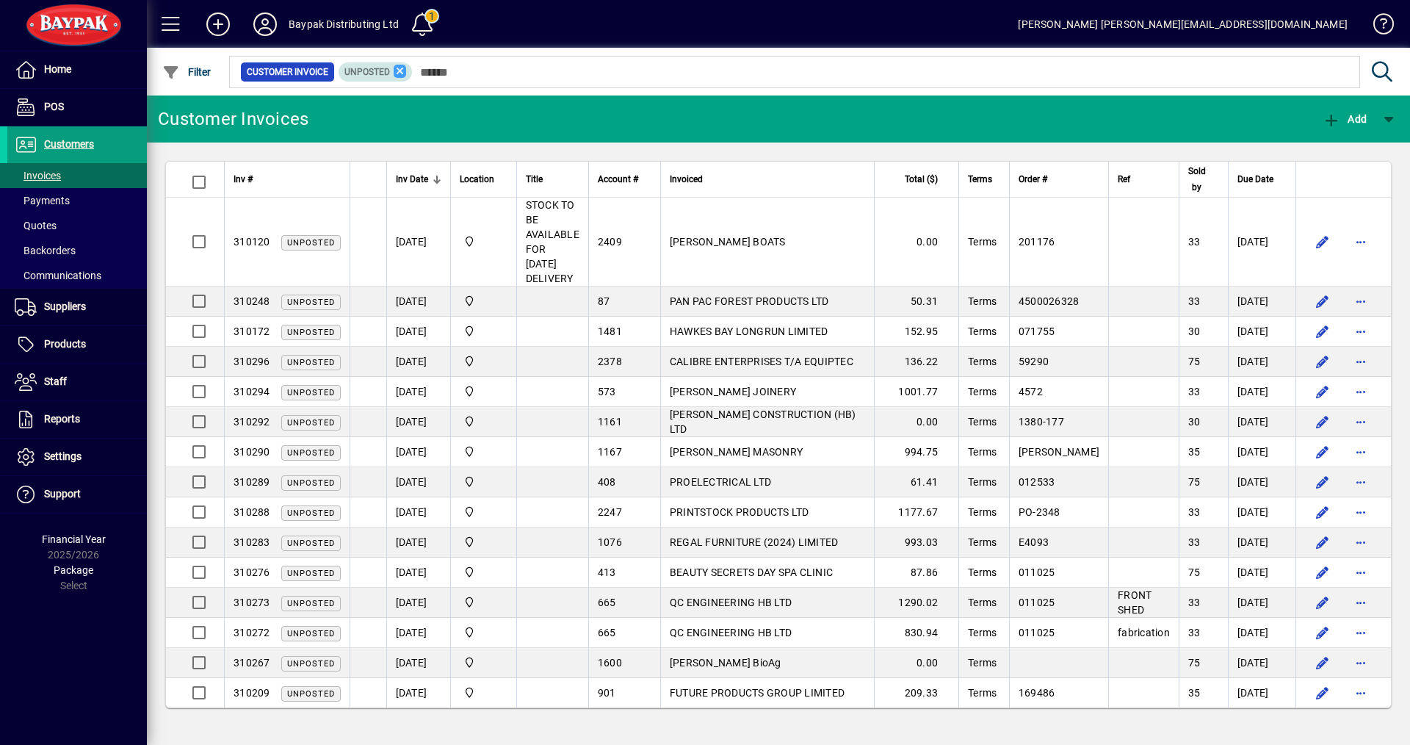
click at [397, 73] on icon at bounding box center [400, 71] width 13 height 13
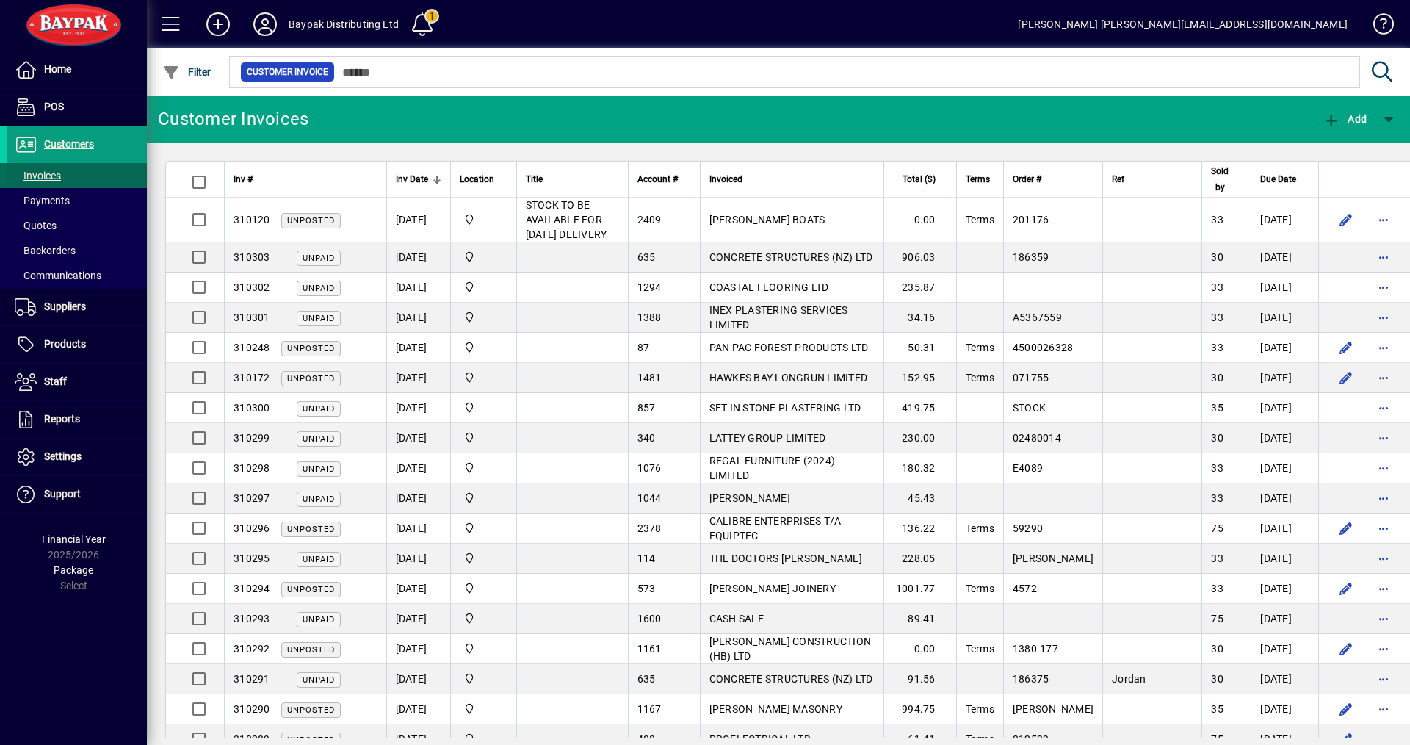
click at [36, 172] on span "Invoices" at bounding box center [38, 176] width 46 height 12
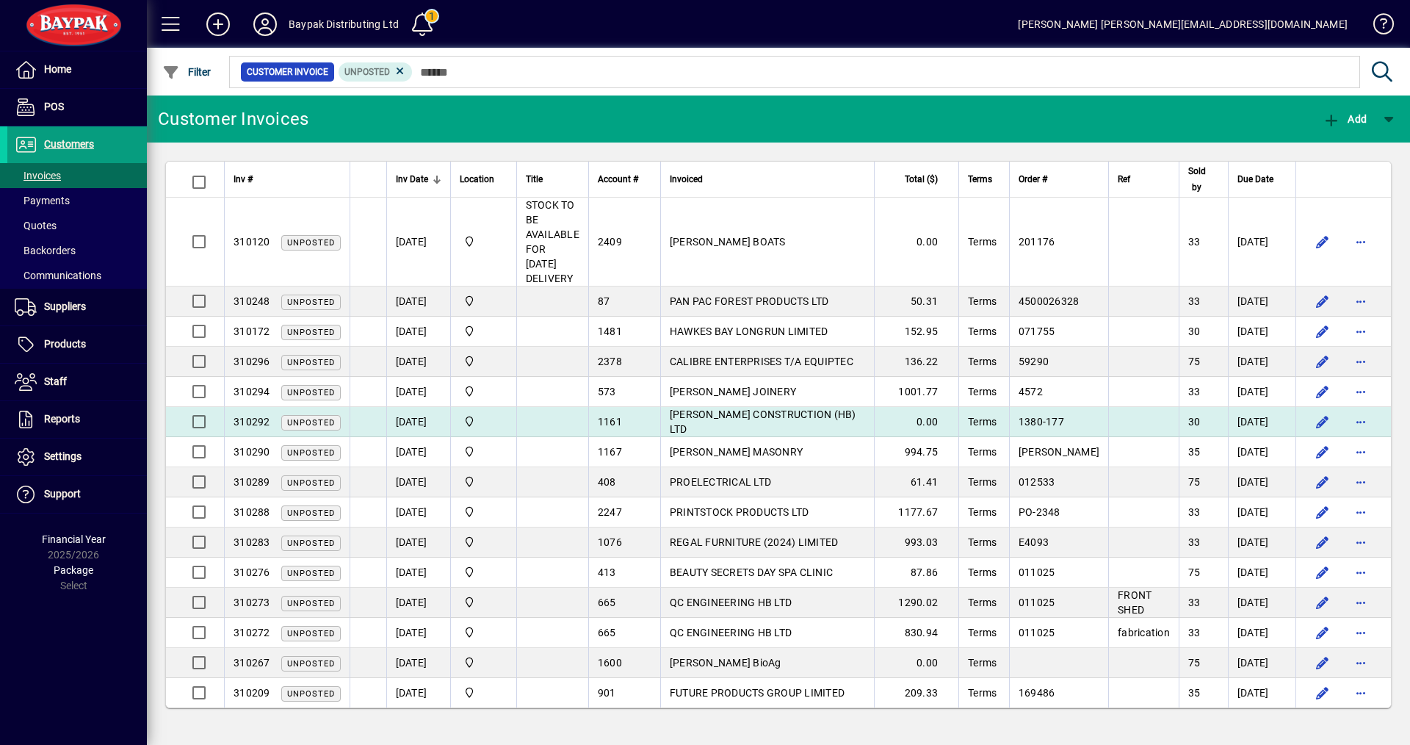
click at [701, 422] on span "[PERSON_NAME] CONSTRUCTION (HB) LTD" at bounding box center [763, 421] width 187 height 26
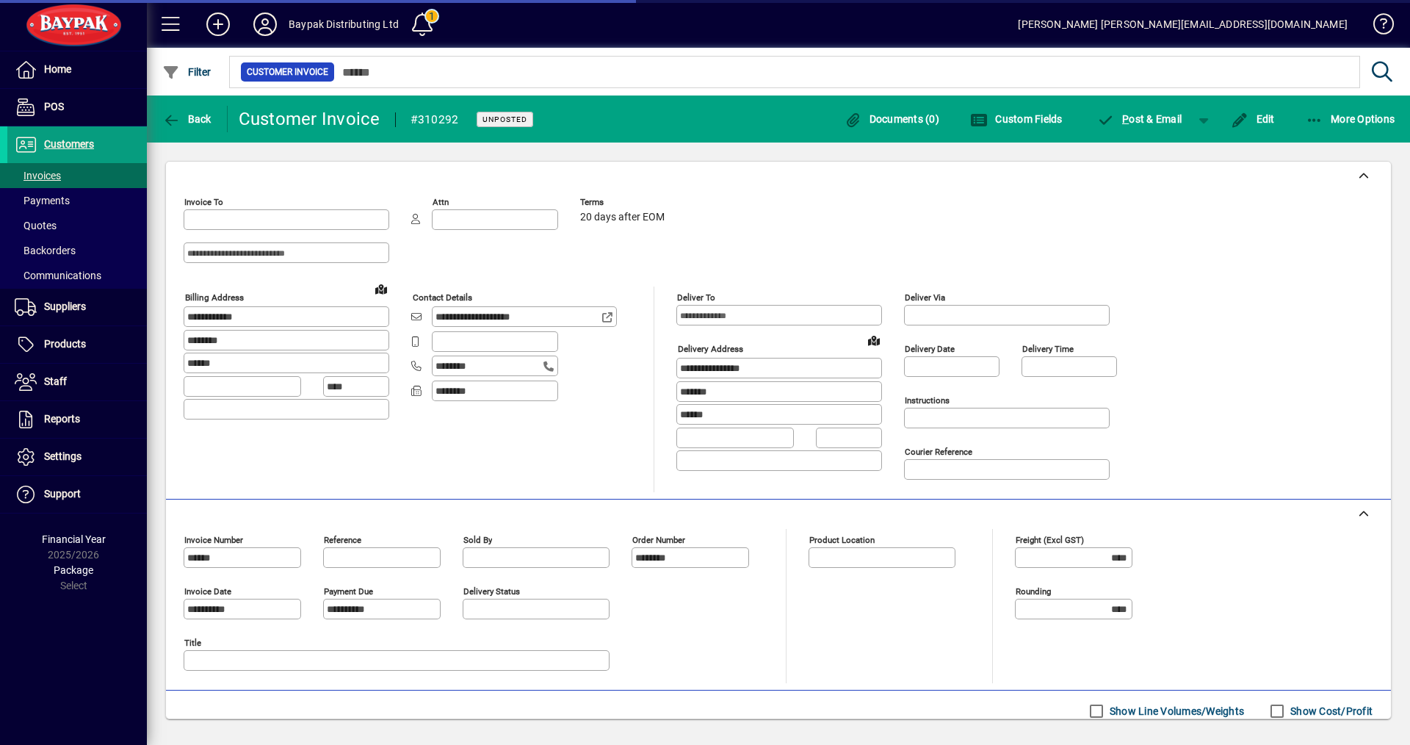
type input "**********"
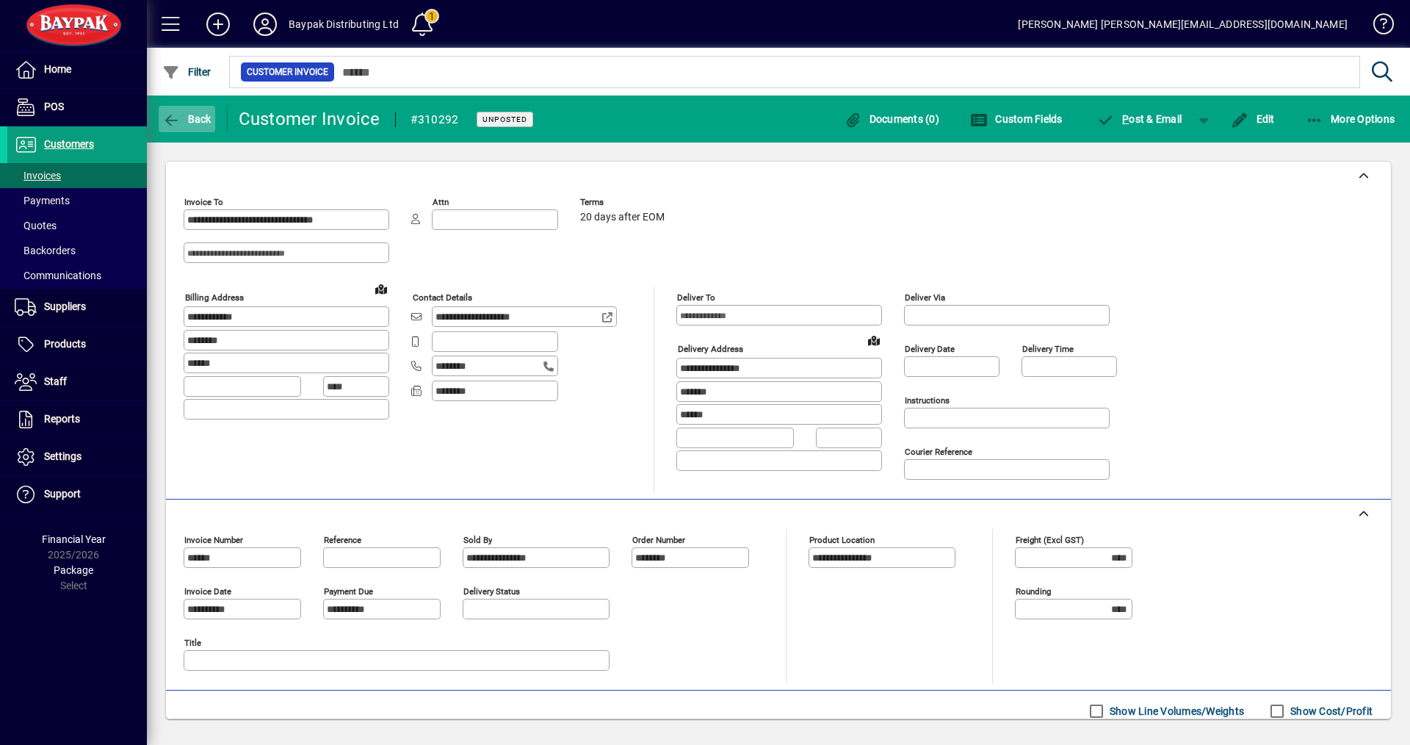
click at [197, 118] on span "Back" at bounding box center [186, 119] width 49 height 12
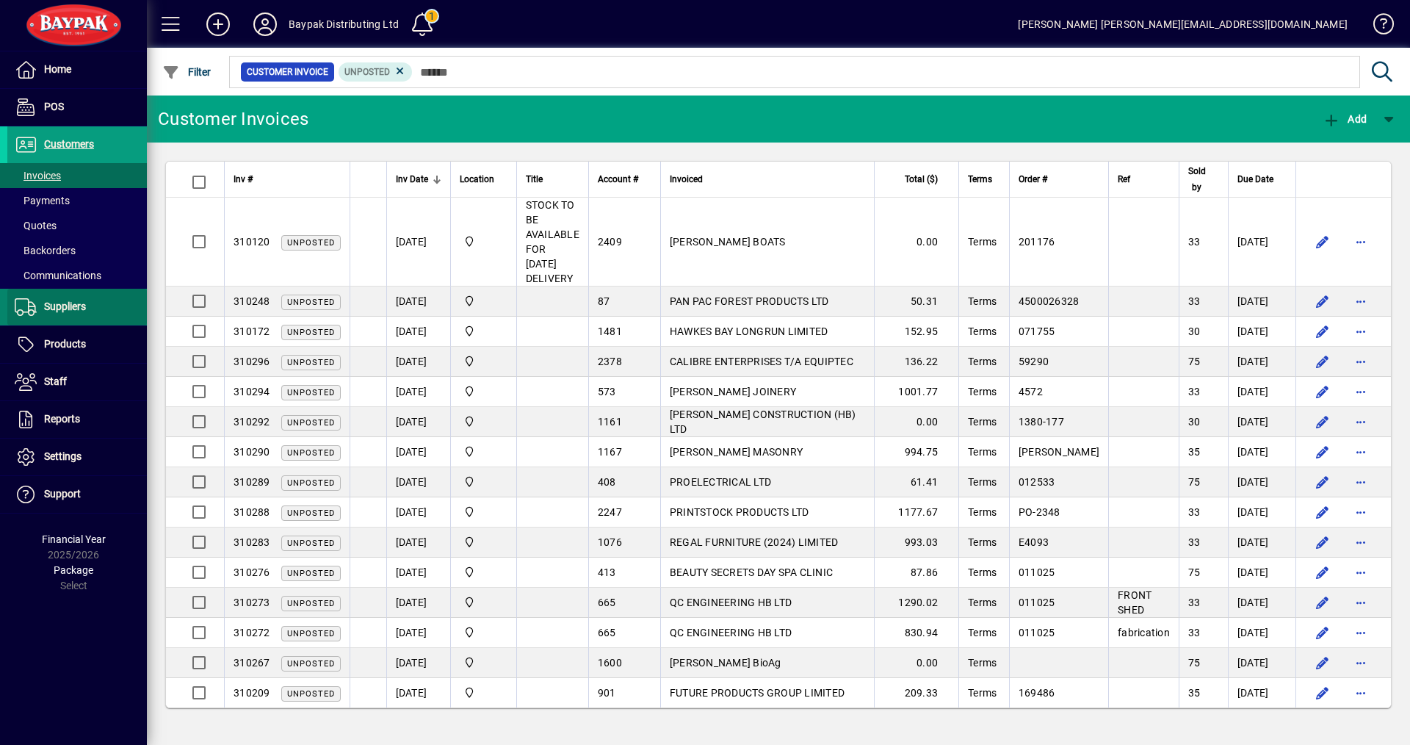
click at [48, 316] on span at bounding box center [77, 306] width 140 height 35
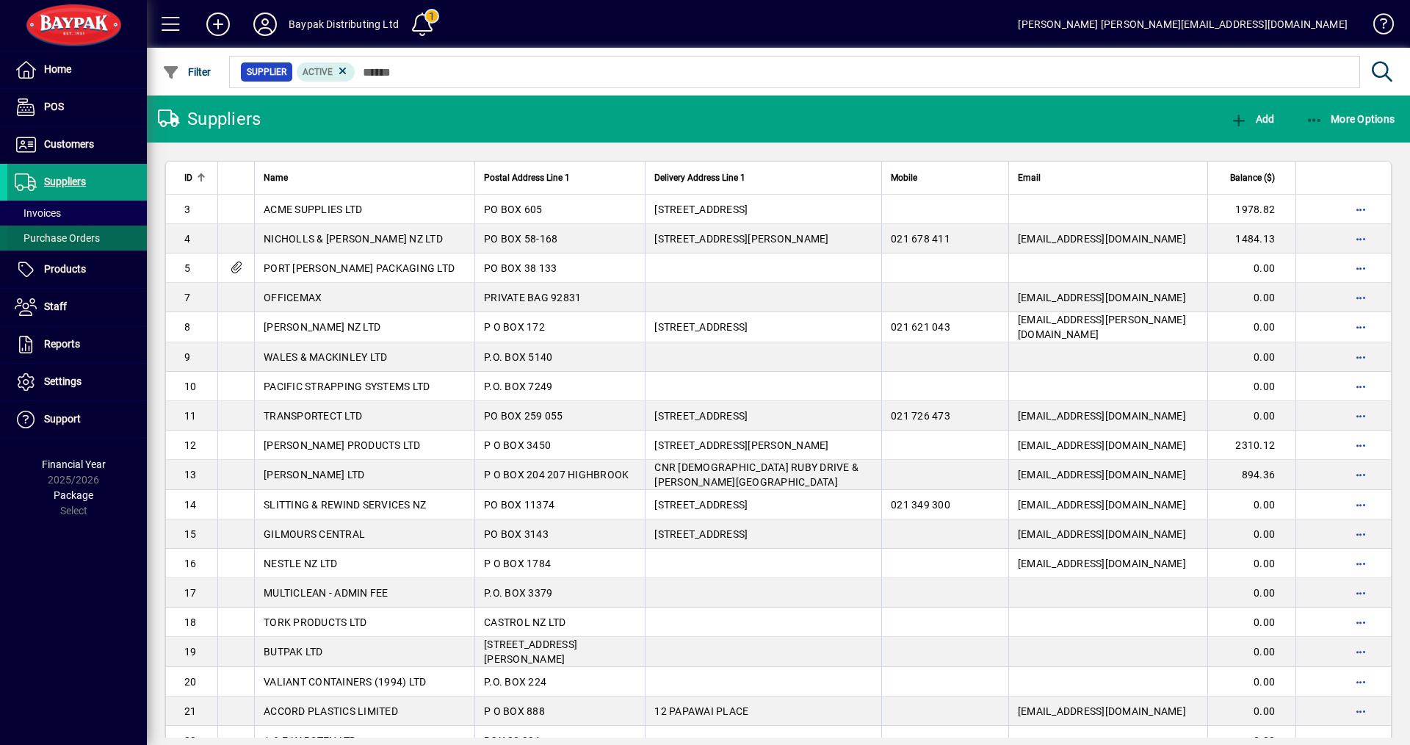
click at [43, 239] on span "Purchase Orders" at bounding box center [57, 238] width 85 height 12
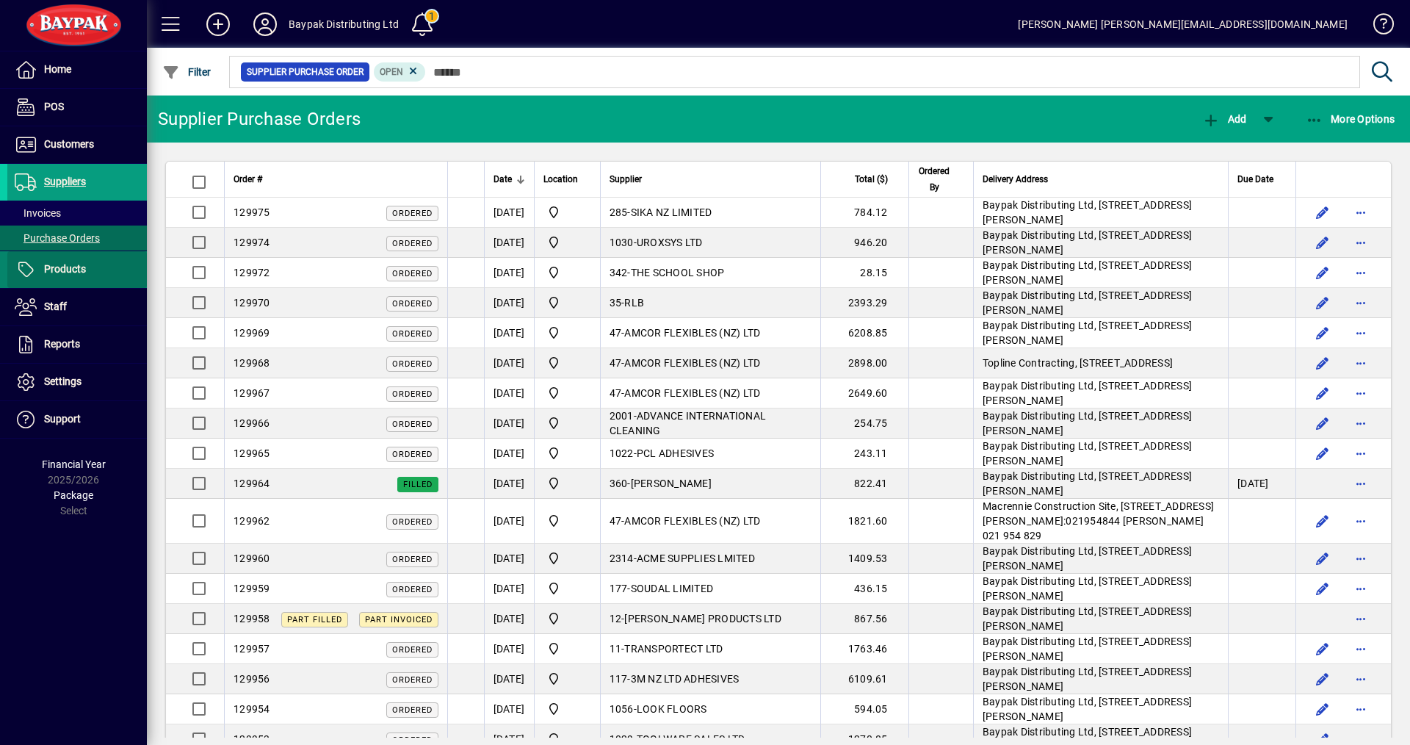
click at [79, 274] on span "Products" at bounding box center [65, 269] width 42 height 12
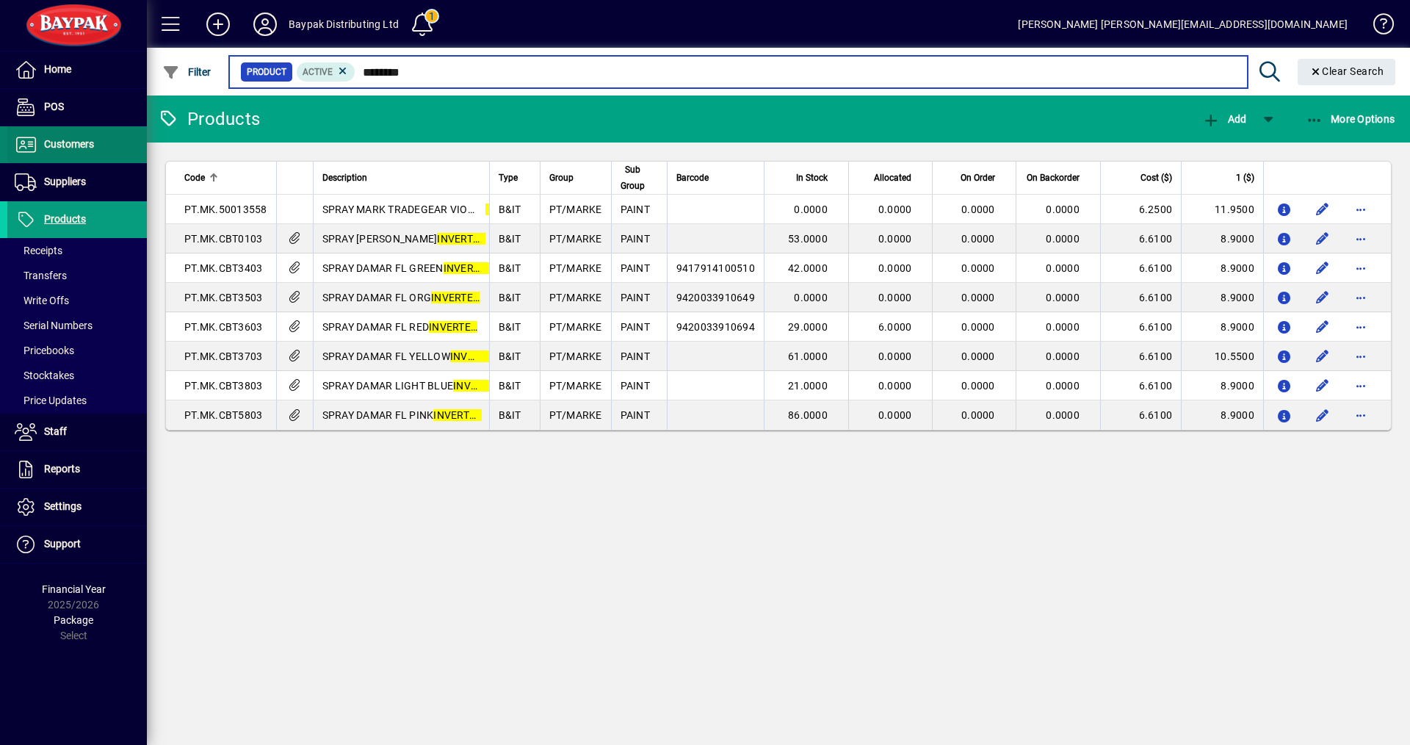
type input "********"
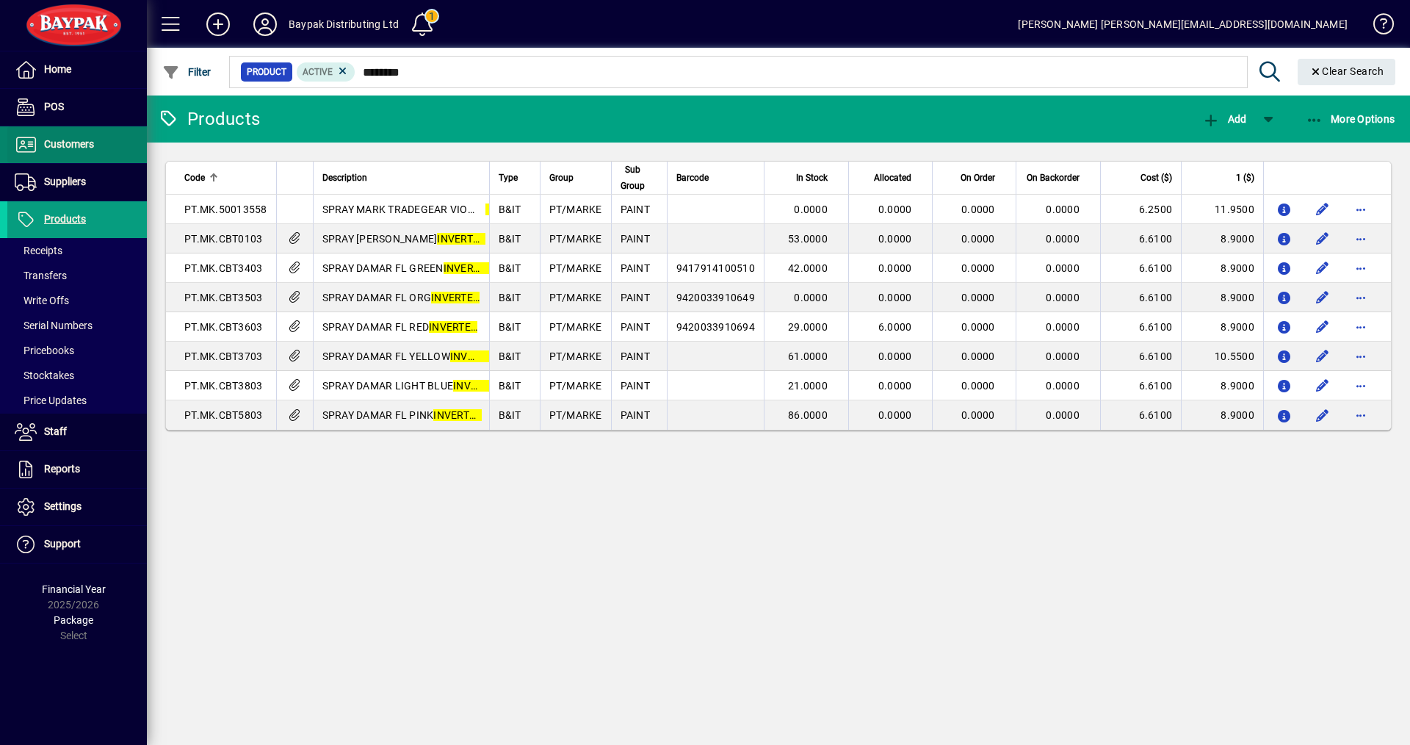
click at [72, 143] on span "Customers" at bounding box center [69, 144] width 50 height 12
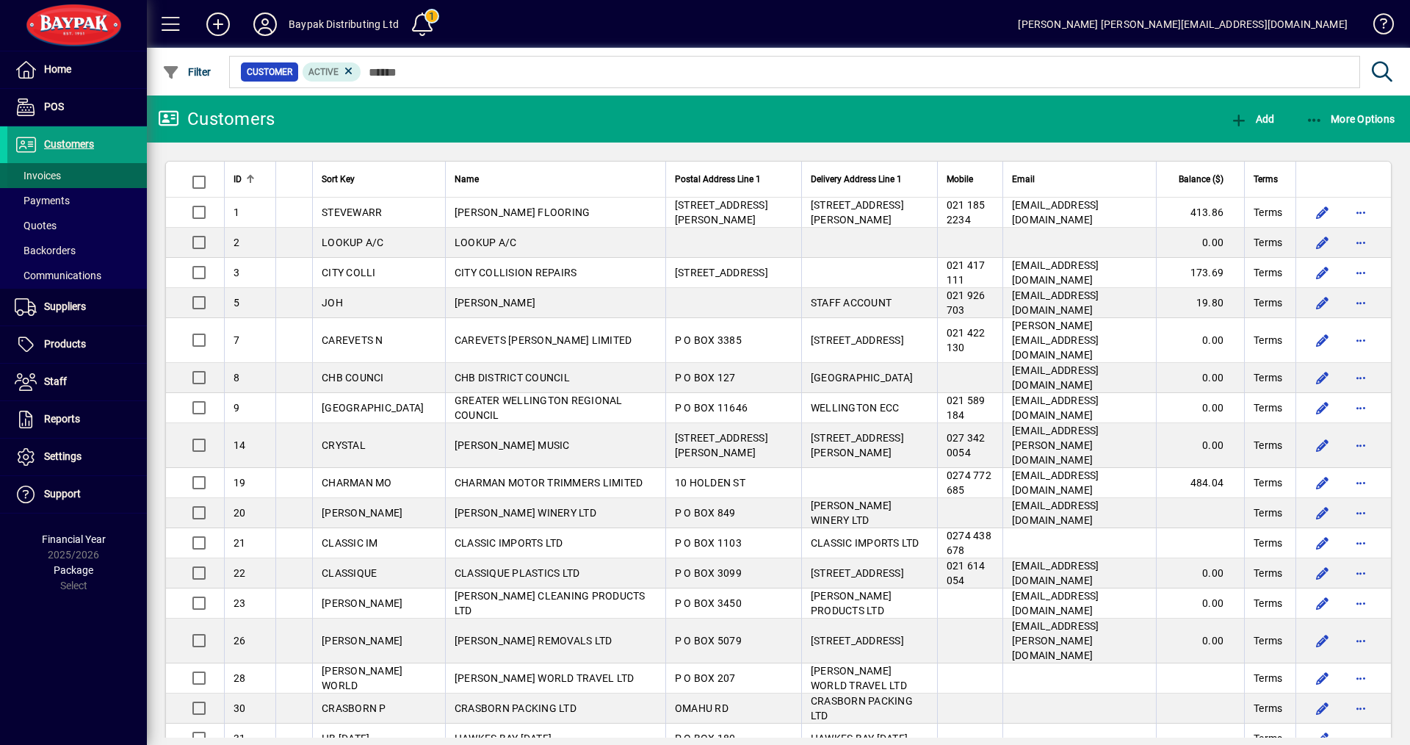
click at [38, 175] on span "Invoices" at bounding box center [38, 176] width 46 height 12
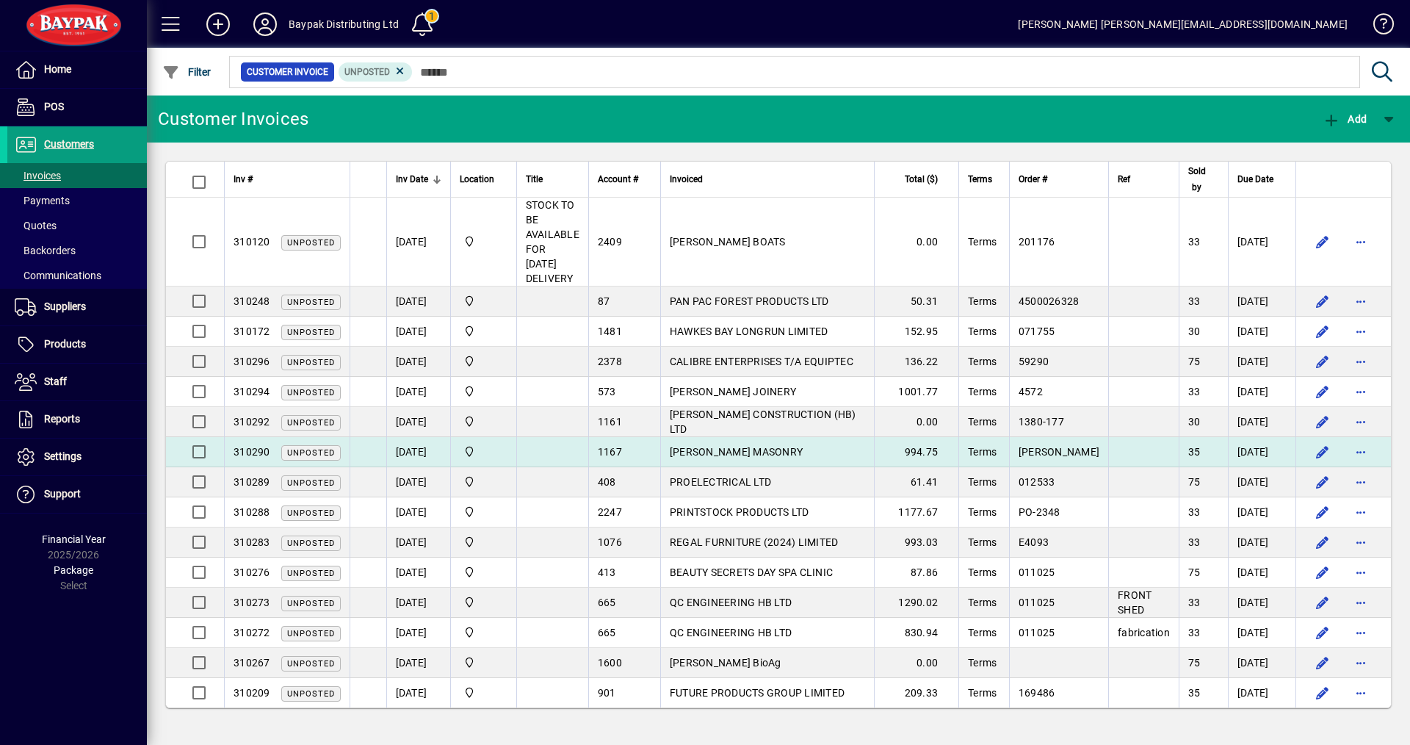
click at [742, 444] on td "[PERSON_NAME] MASONRY" at bounding box center [767, 452] width 214 height 30
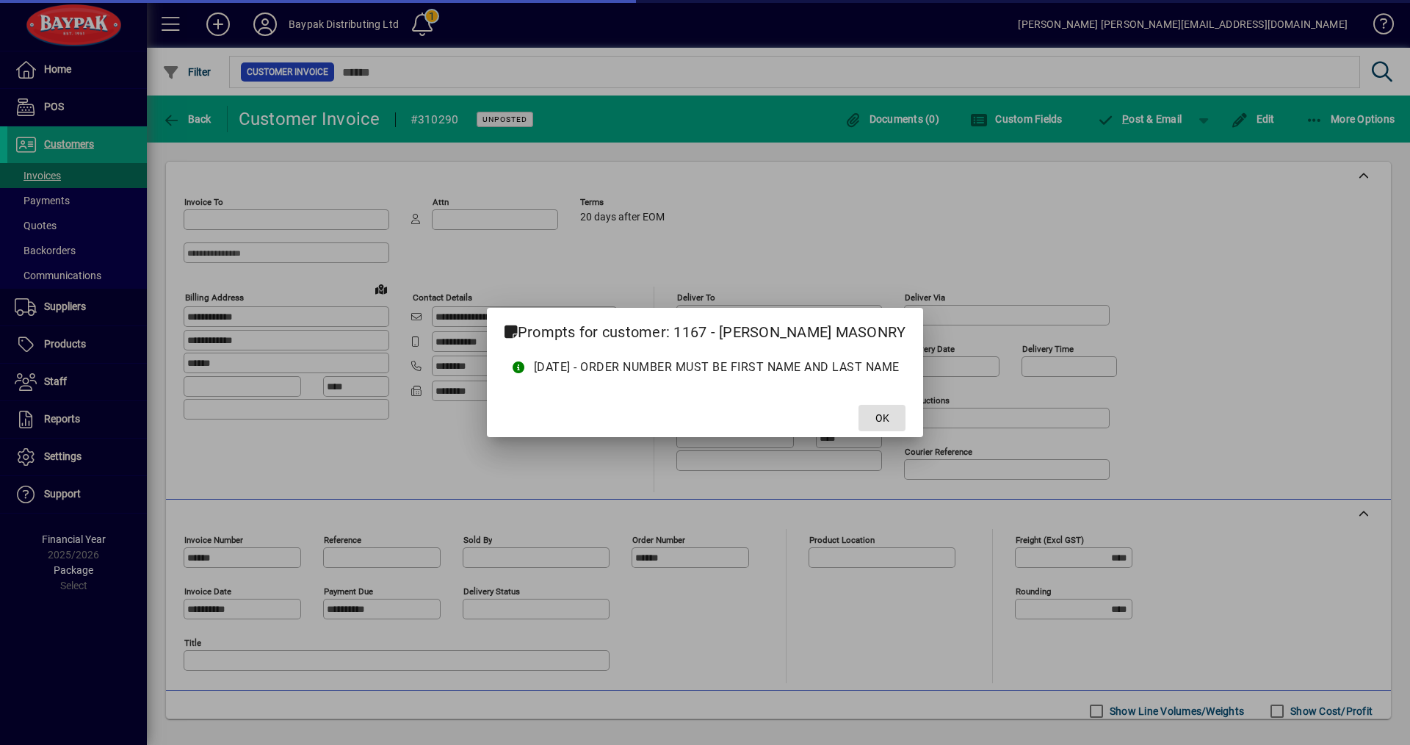
type input "**********"
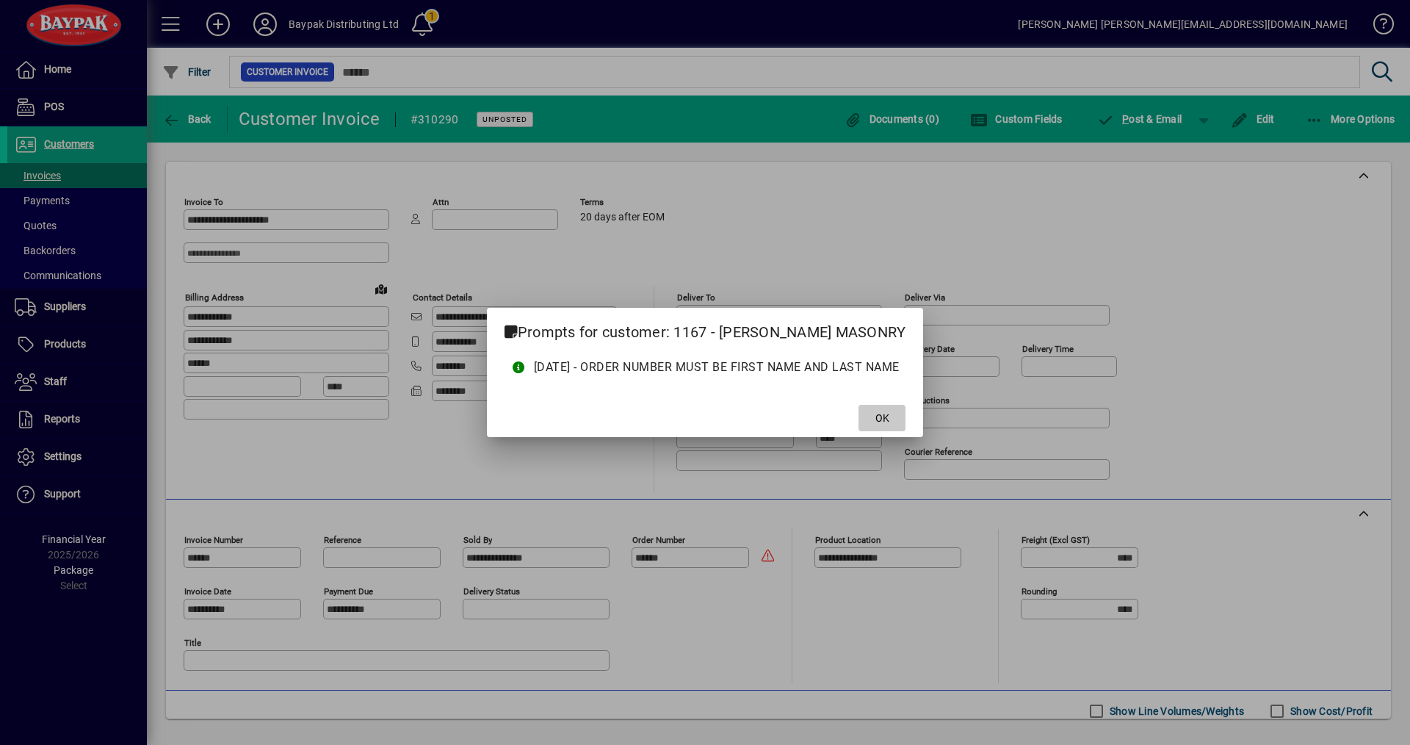
click at [872, 426] on span at bounding box center [881, 417] width 47 height 35
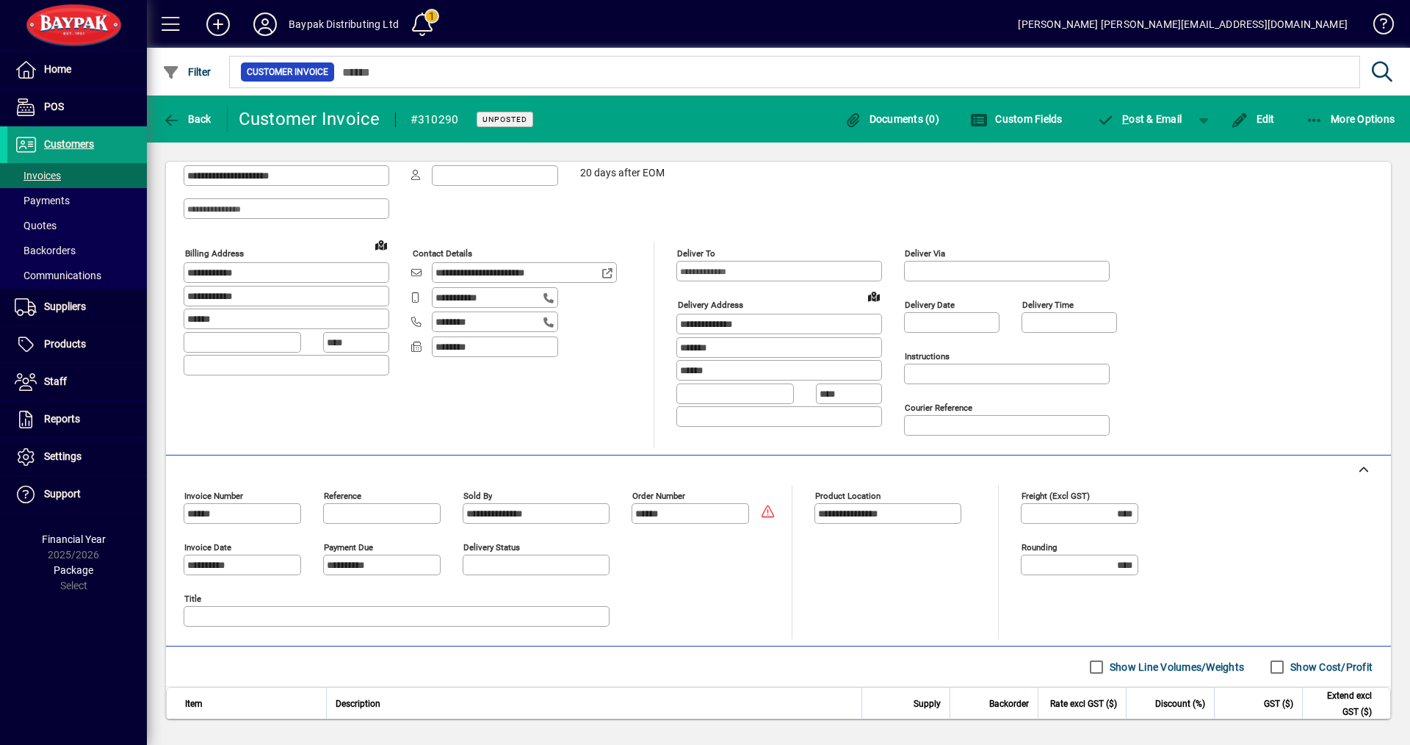
scroll to position [159, 0]
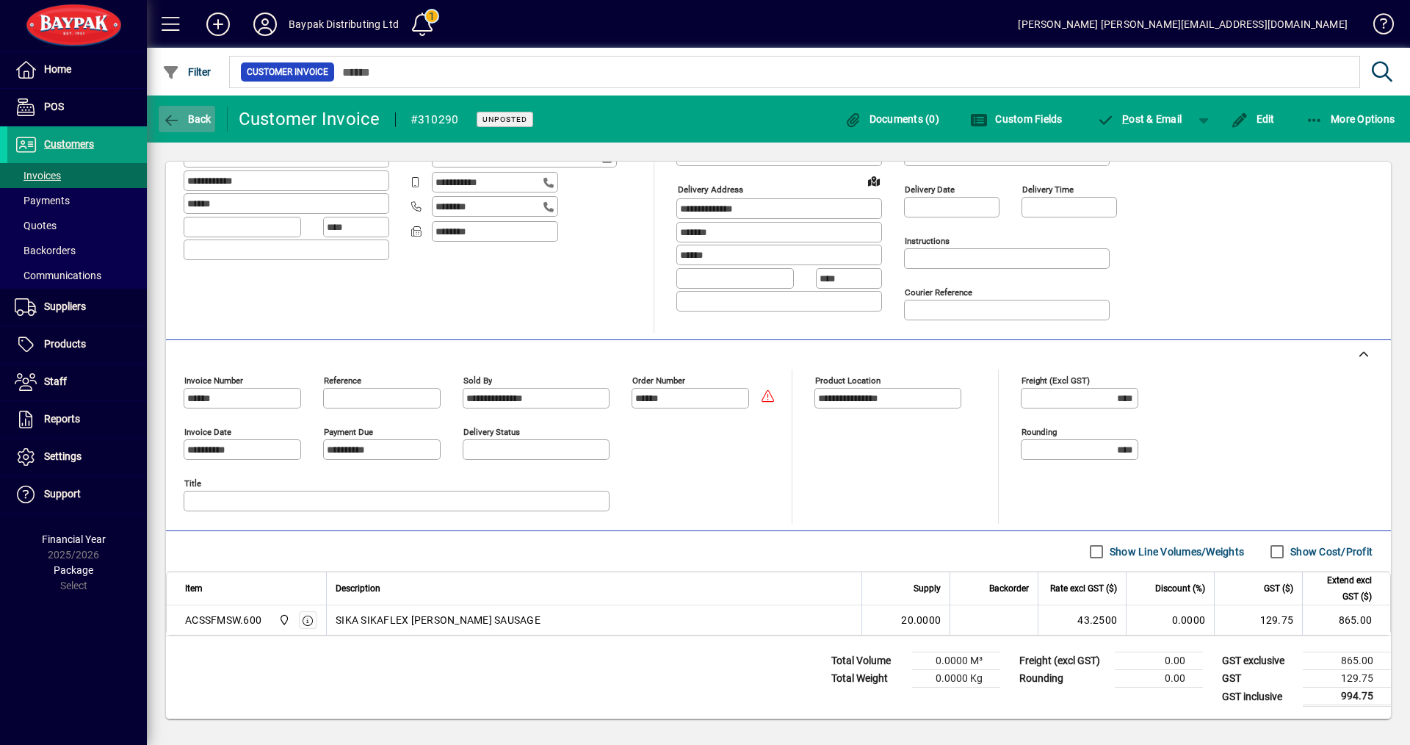
click at [193, 112] on span "button" at bounding box center [187, 118] width 57 height 35
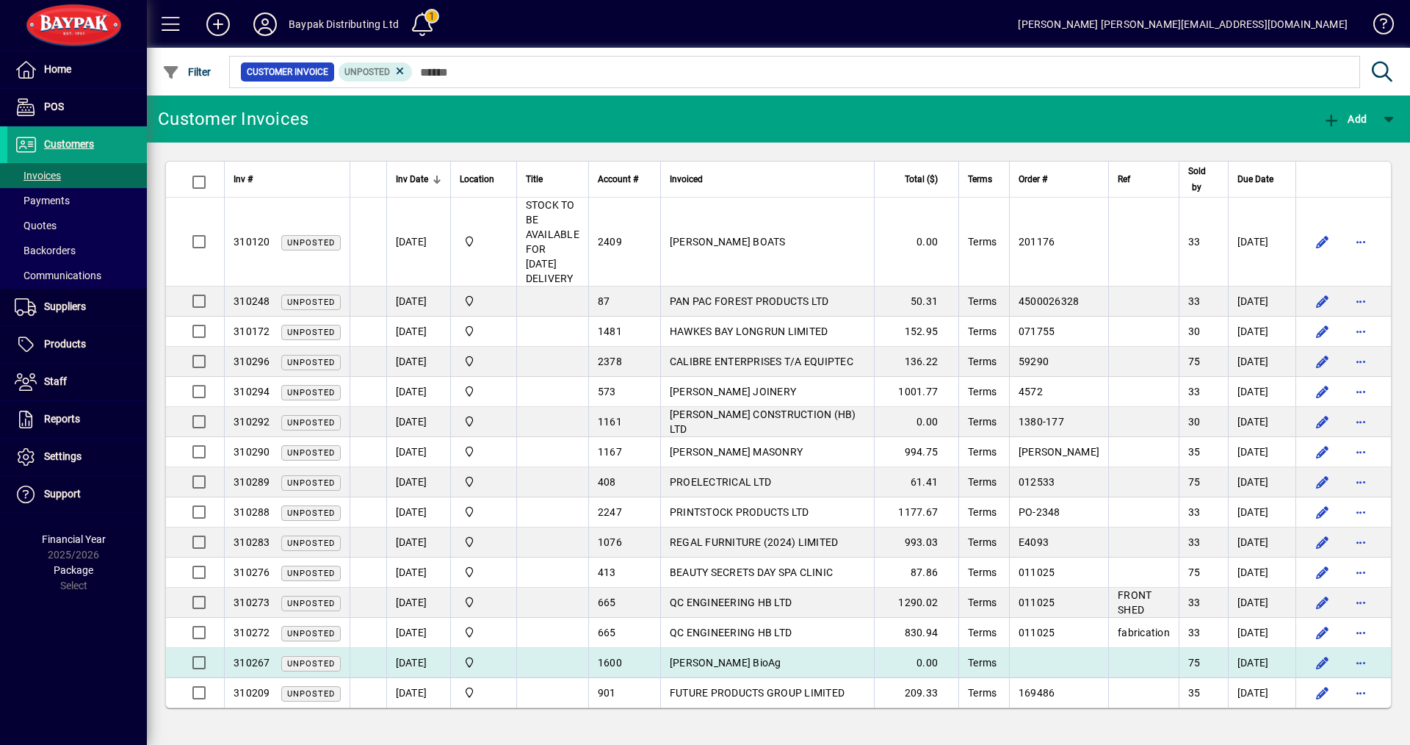
click at [706, 663] on span "[PERSON_NAME] BioAg" at bounding box center [726, 662] width 112 height 12
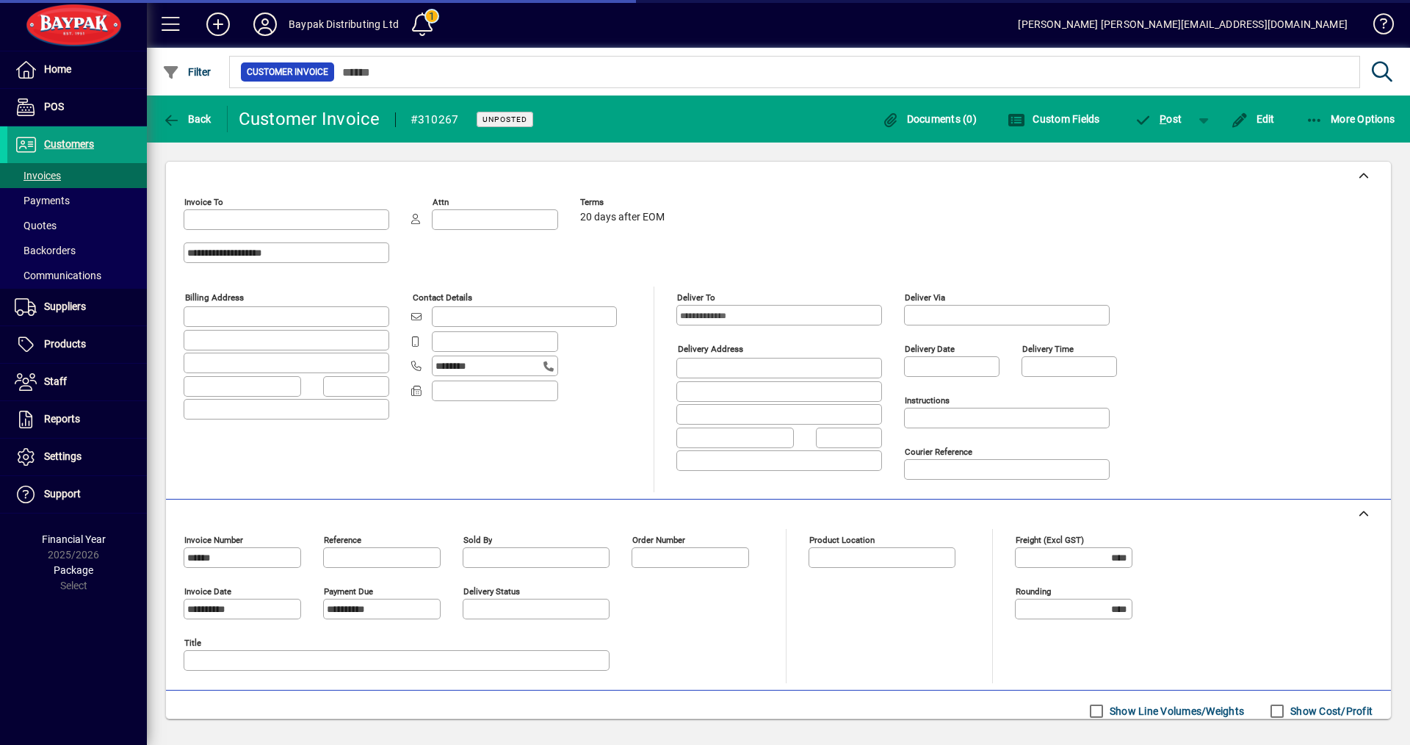
type input "**********"
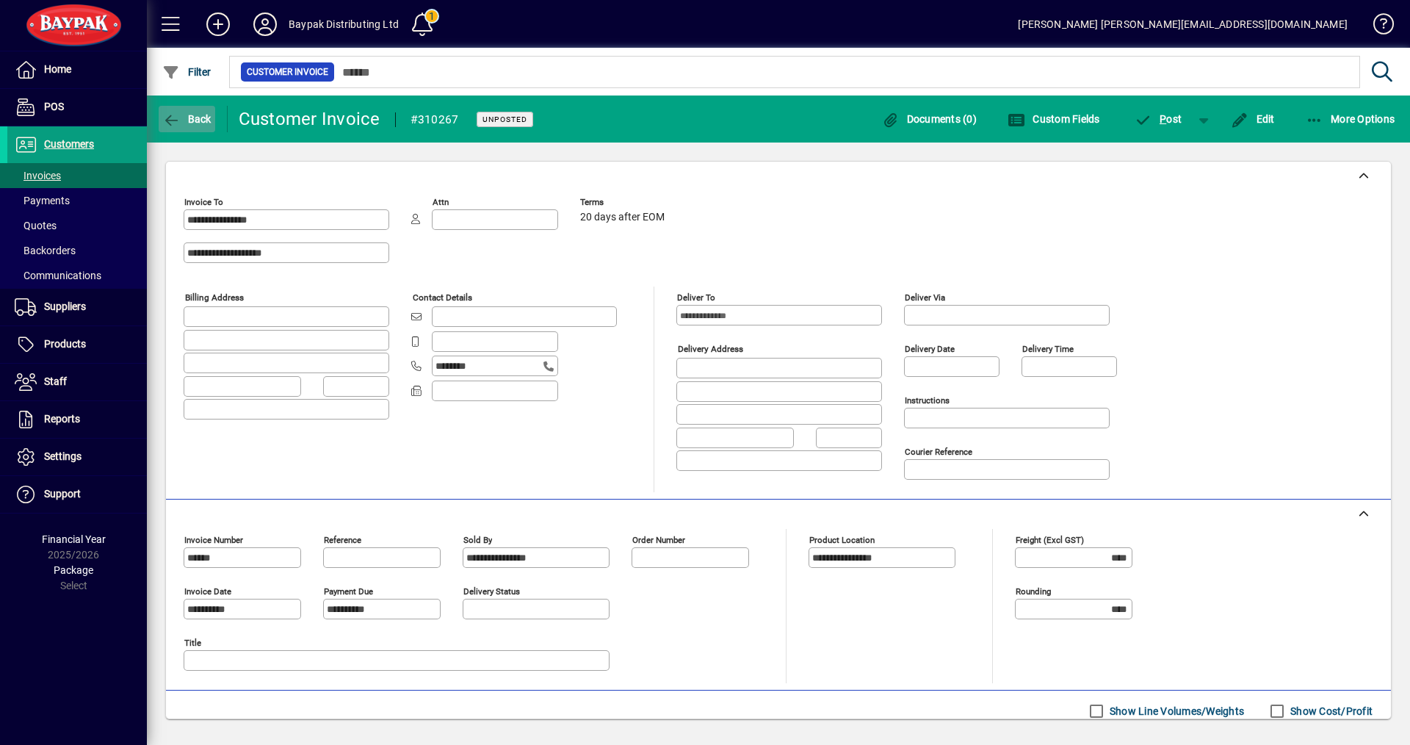
click at [190, 118] on span "Back" at bounding box center [186, 119] width 49 height 12
